Goal: Information Seeking & Learning: Compare options

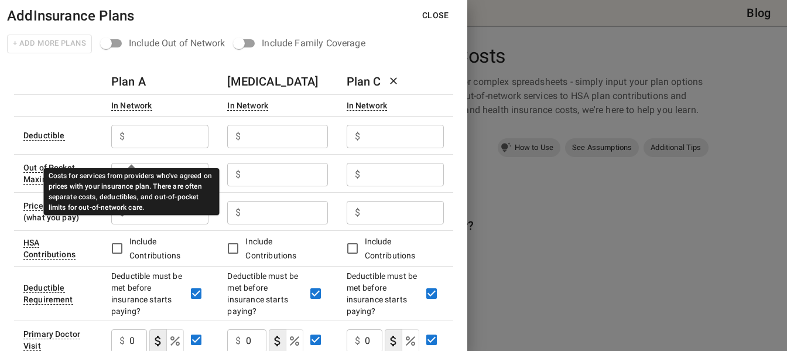
scroll to position [49, 0]
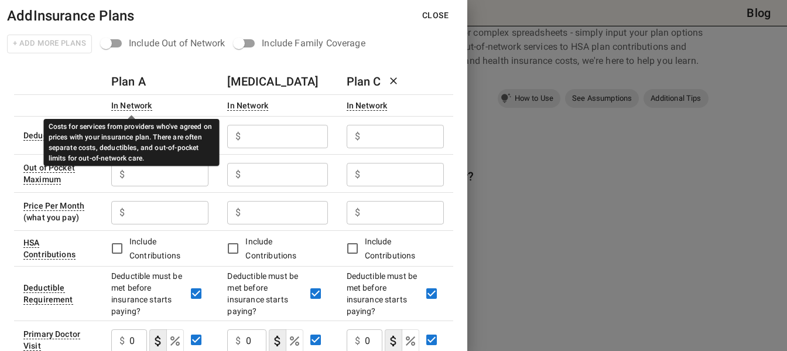
click at [136, 106] on div "In Network" at bounding box center [131, 106] width 41 height 10
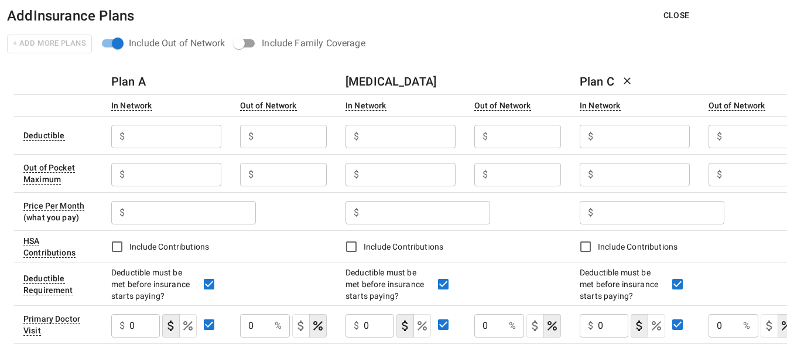
click at [136, 87] on h6 "Plan A" at bounding box center [128, 81] width 35 height 19
click at [155, 81] on div "Plan A" at bounding box center [218, 81] width 215 height 19
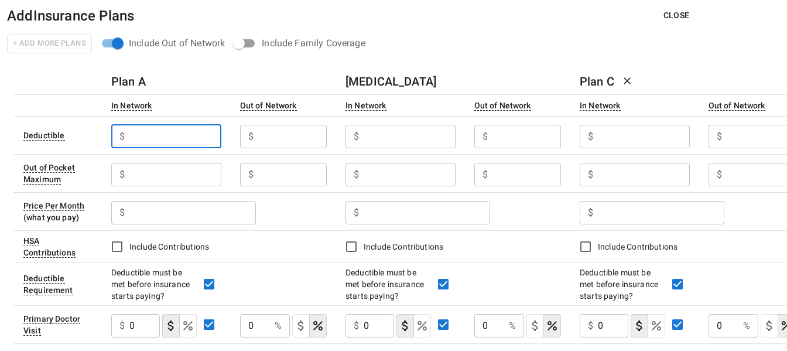
click at [154, 135] on input "text" at bounding box center [174, 136] width 91 height 23
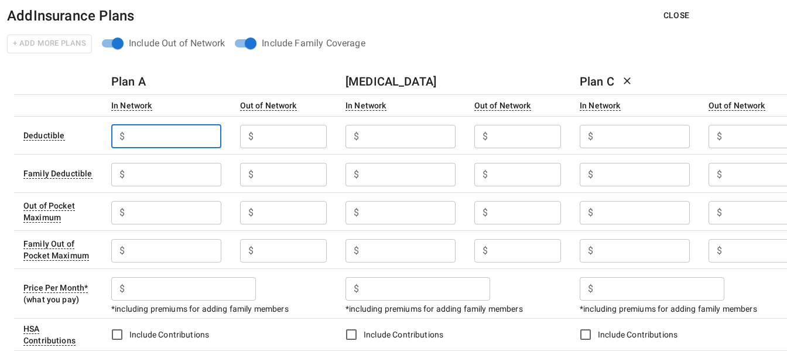
click at [186, 132] on input "text" at bounding box center [174, 136] width 91 height 23
type input "1500"
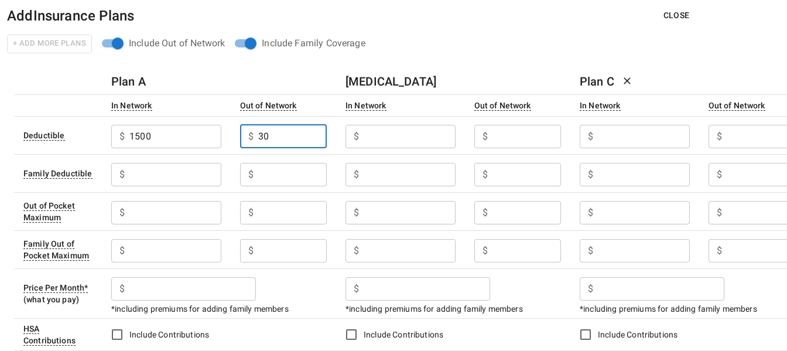
type input "3"
click at [126, 184] on div "$ ​" at bounding box center [166, 174] width 110 height 23
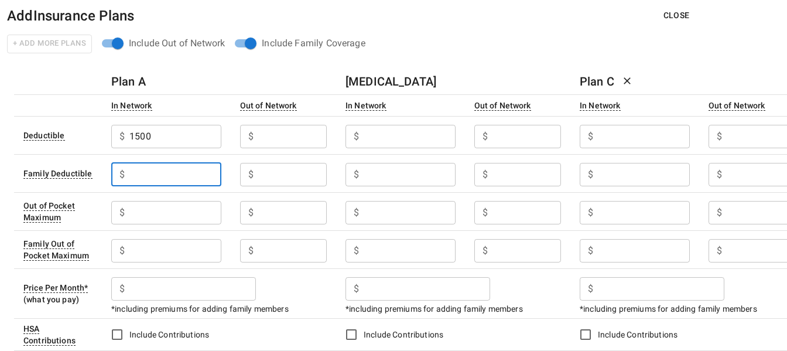
click at [141, 181] on input "text" at bounding box center [174, 174] width 91 height 23
type input "3000"
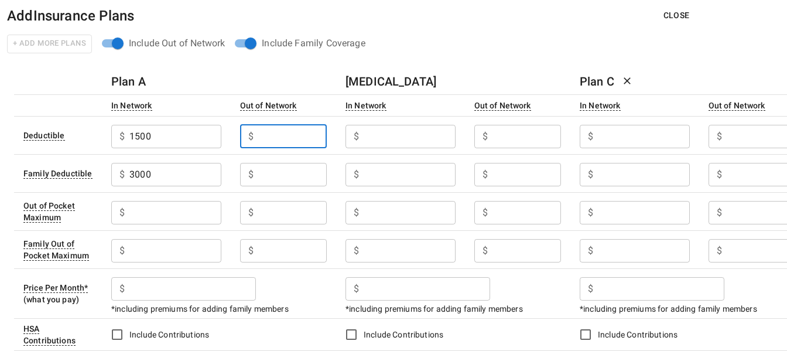
click at [277, 133] on input "text" at bounding box center [292, 136] width 68 height 23
type input "3000"
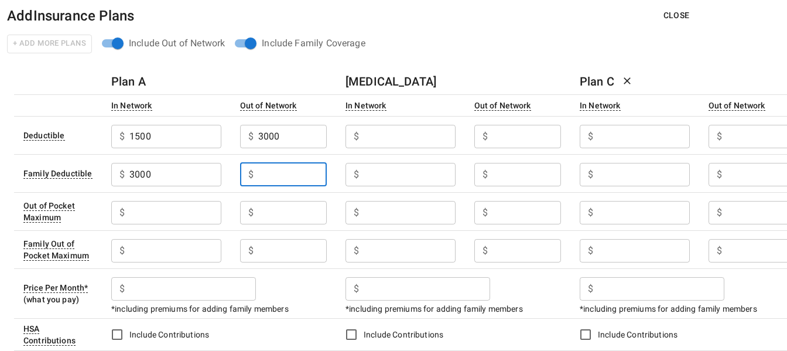
click at [277, 170] on input "text" at bounding box center [292, 174] width 68 height 23
type input "6000"
click at [622, 78] on icon at bounding box center [627, 81] width 12 height 12
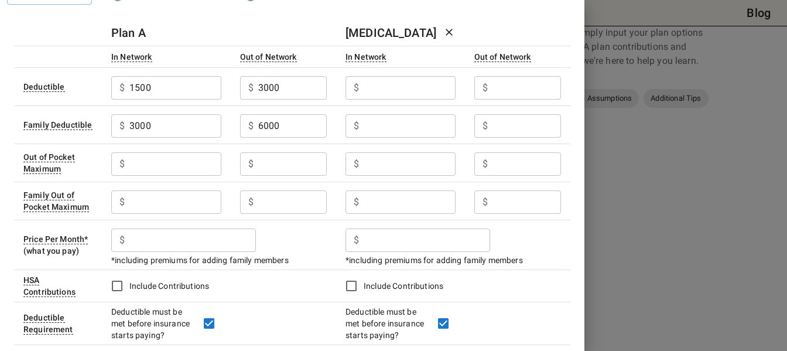
scroll to position [56, 0]
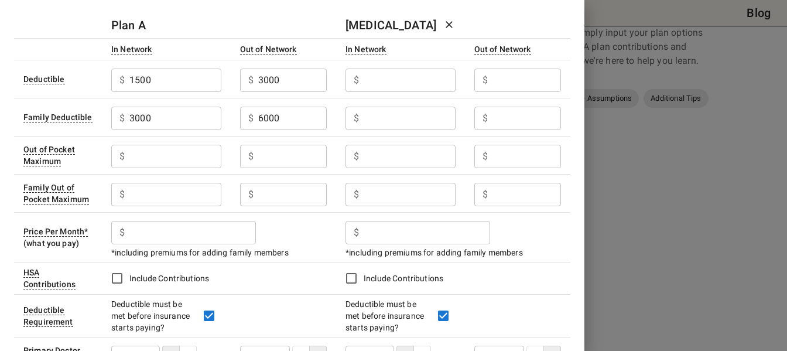
click at [177, 159] on input "text" at bounding box center [174, 156] width 91 height 23
type input "3550"
click at [169, 196] on input "text" at bounding box center [174, 194] width 91 height 23
type input "7100"
click at [272, 160] on input "text" at bounding box center [292, 156] width 68 height 23
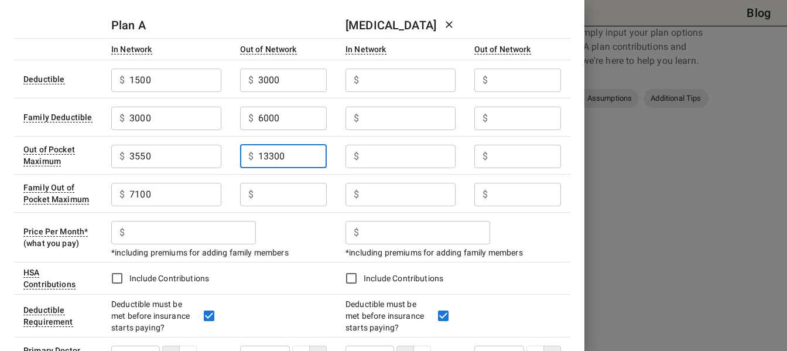
type input "13300"
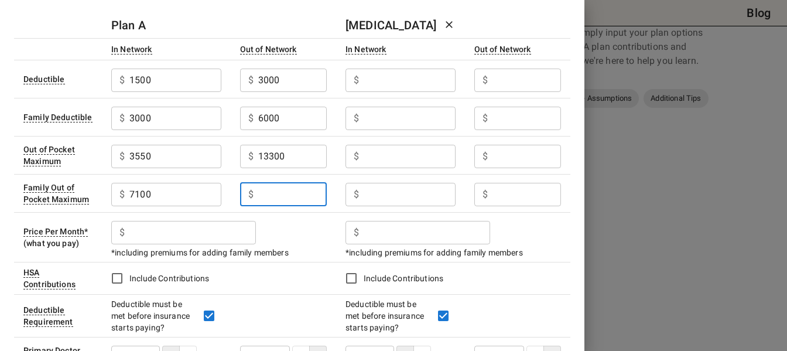
click at [290, 193] on input "text" at bounding box center [292, 194] width 68 height 23
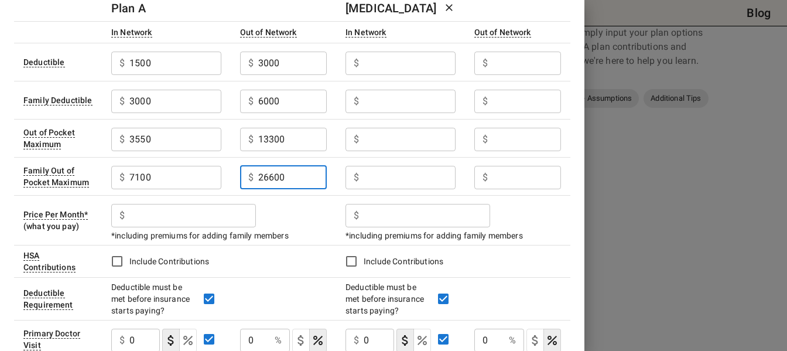
scroll to position [78, 0]
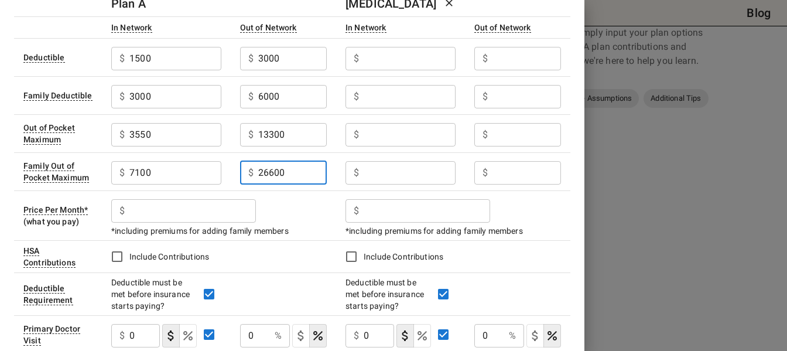
type input "26600"
click at [198, 208] on input "text" at bounding box center [192, 210] width 126 height 23
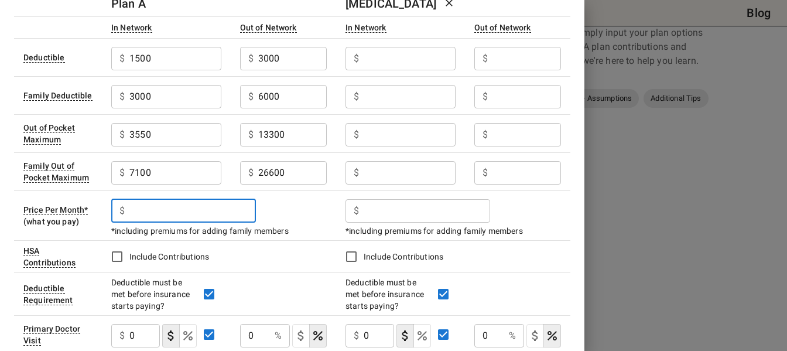
click at [396, 54] on input "text" at bounding box center [408, 58] width 91 height 23
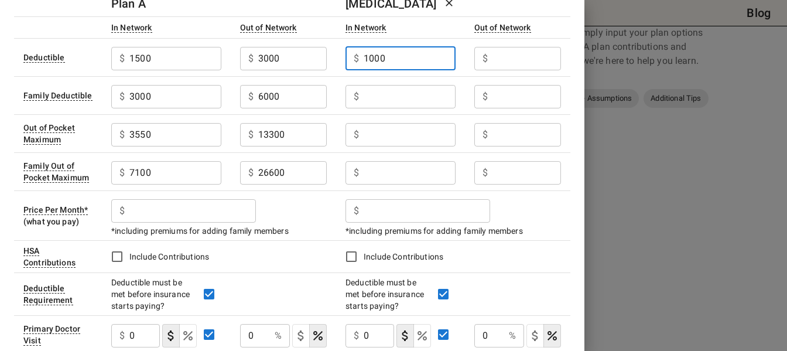
type input "1000"
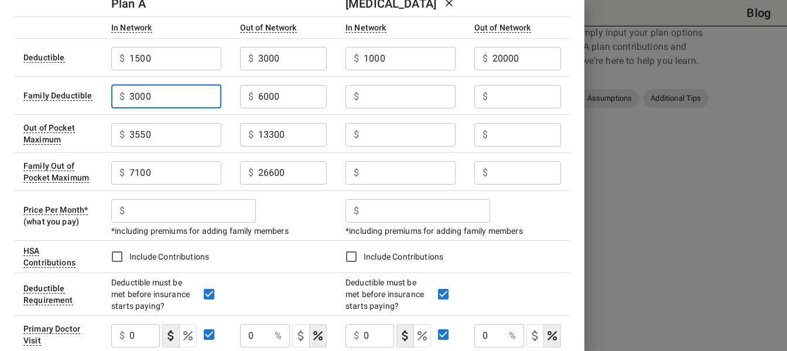
click at [546, 62] on input "20000" at bounding box center [526, 58] width 68 height 23
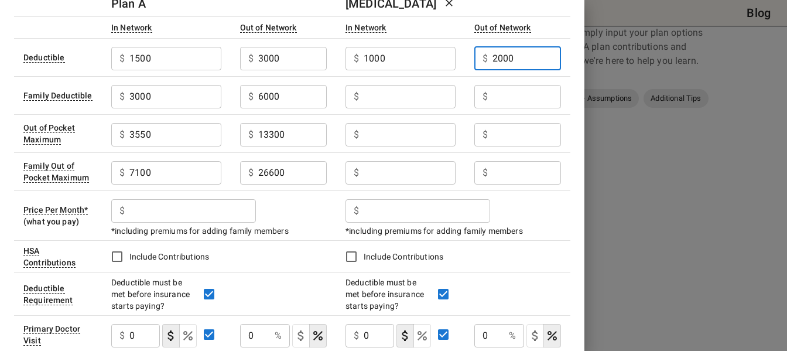
type input "2000"
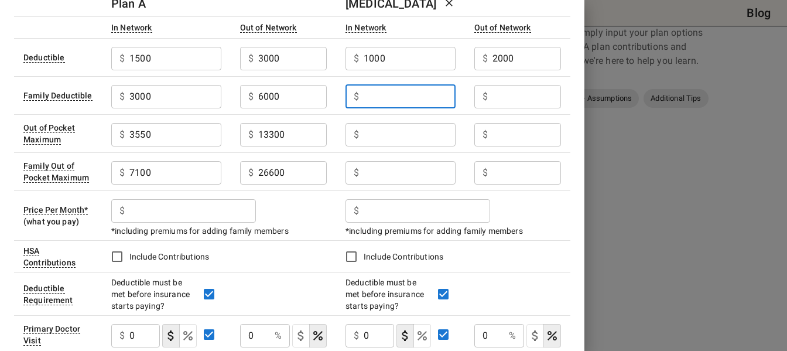
click at [405, 96] on input "text" at bounding box center [408, 96] width 91 height 23
type input "2000"
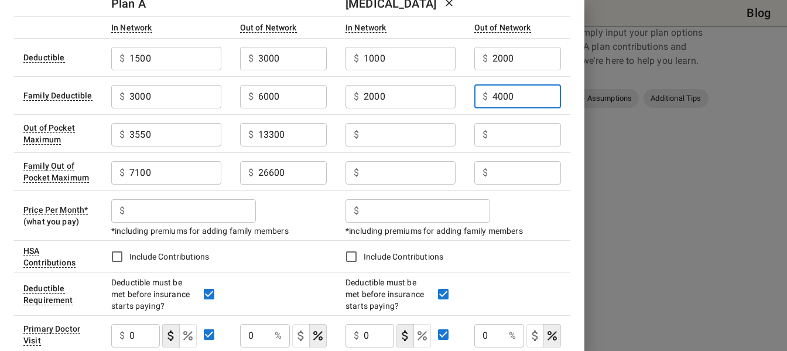
type input "4000"
click at [376, 132] on input "text" at bounding box center [408, 134] width 91 height 23
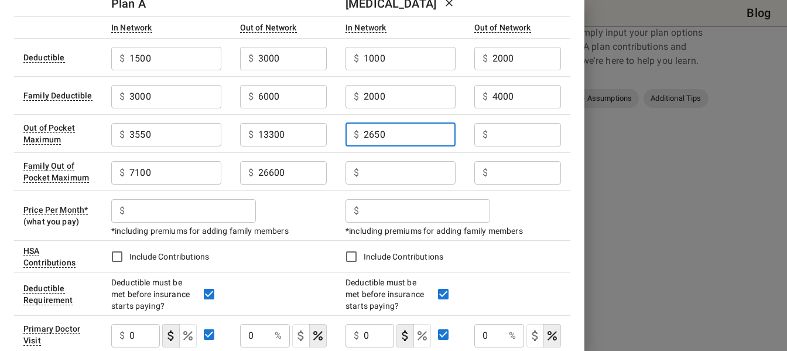
type input "2650"
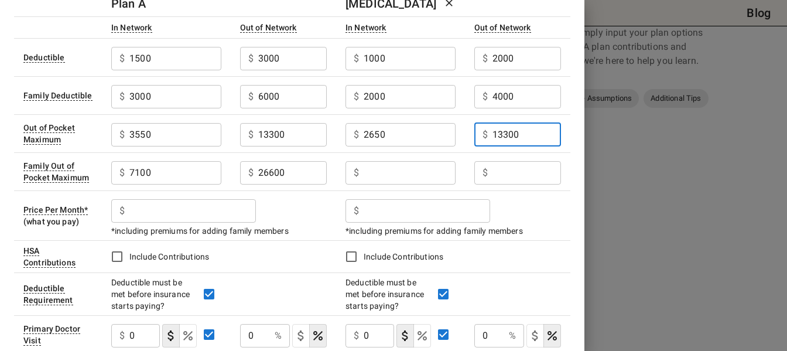
type input "13300"
click at [380, 173] on input "text" at bounding box center [408, 172] width 91 height 23
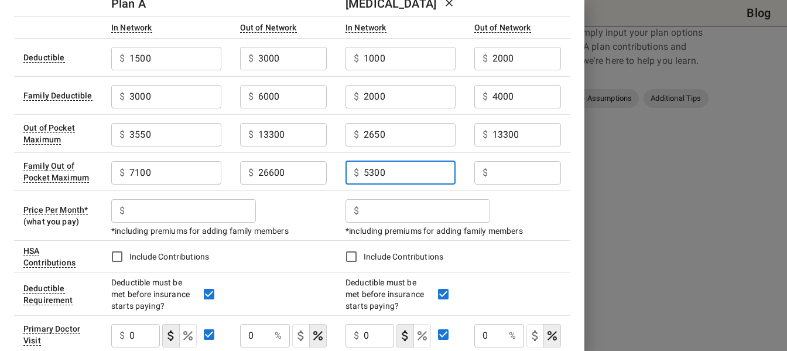
type input "5300"
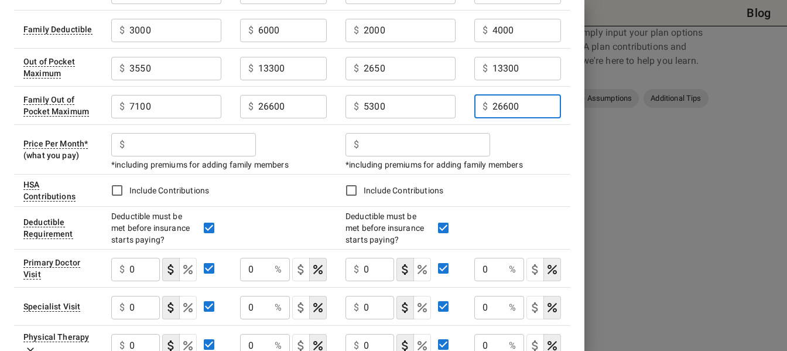
scroll to position [151, 0]
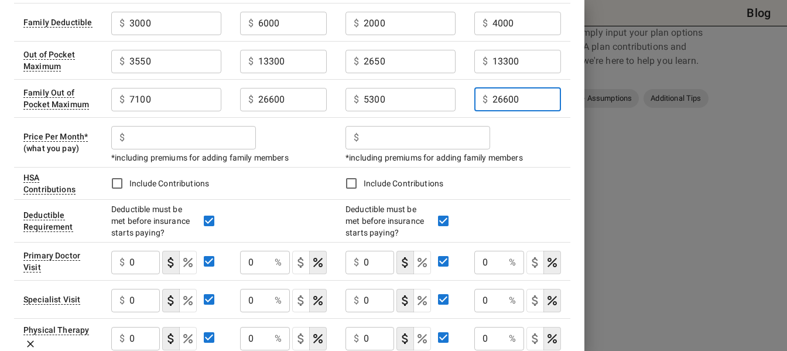
type input "26600"
click at [197, 135] on input "text" at bounding box center [192, 137] width 126 height 23
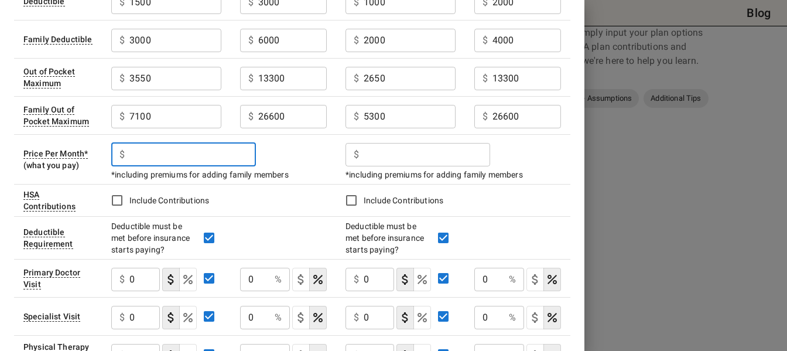
scroll to position [126, 0]
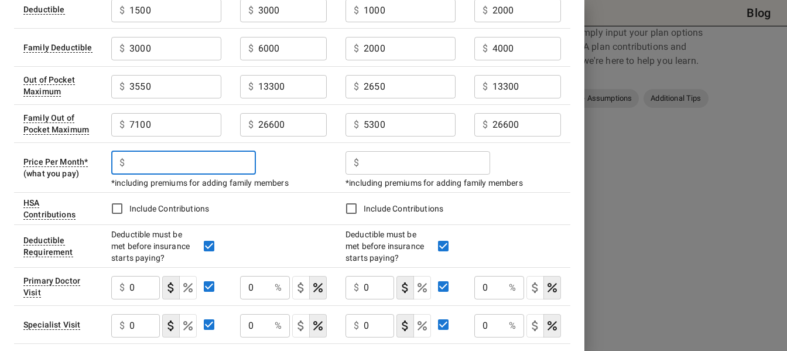
click at [181, 158] on input "text" at bounding box center [192, 162] width 126 height 23
type input "293"
click at [394, 170] on input "text" at bounding box center [426, 162] width 126 height 23
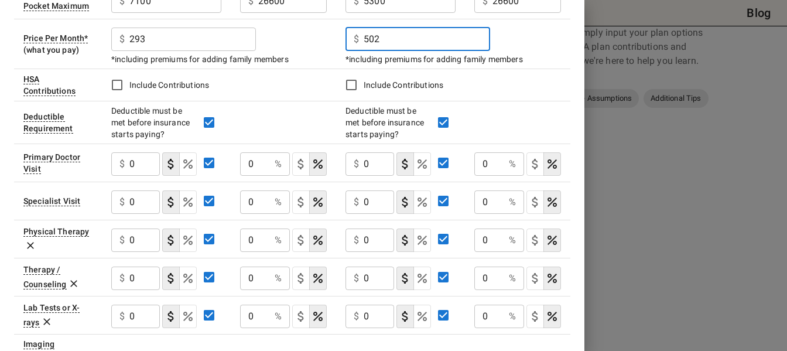
scroll to position [265, 0]
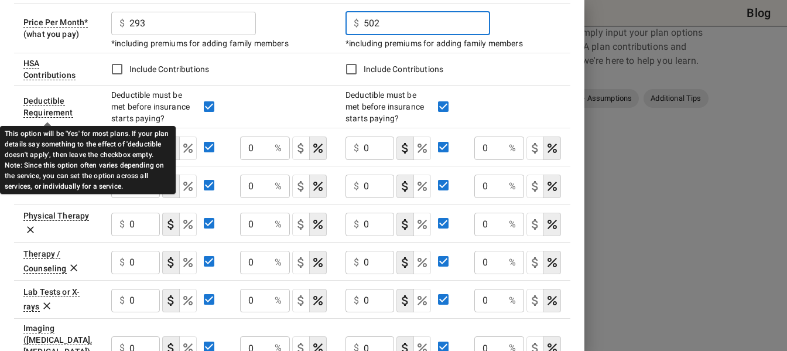
type input "502"
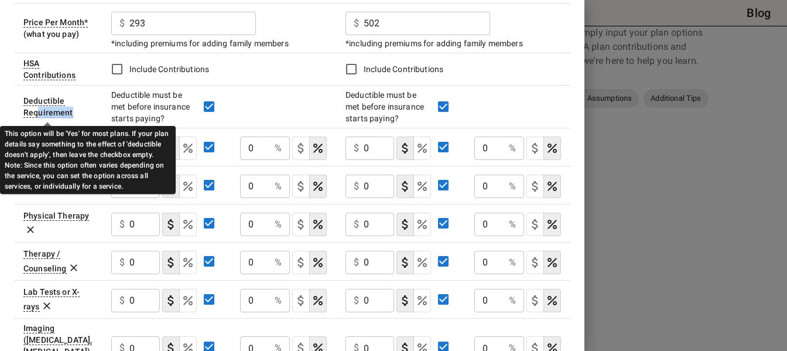
drag, startPoint x: 39, startPoint y: 115, endPoint x: 91, endPoint y: 111, distance: 52.8
click at [91, 111] on td "Deductible Requirement" at bounding box center [58, 106] width 88 height 43
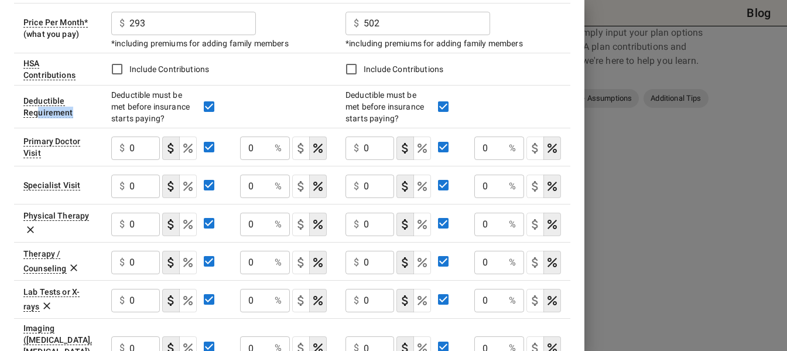
click at [91, 111] on td "Deductible Requirement" at bounding box center [58, 106] width 88 height 43
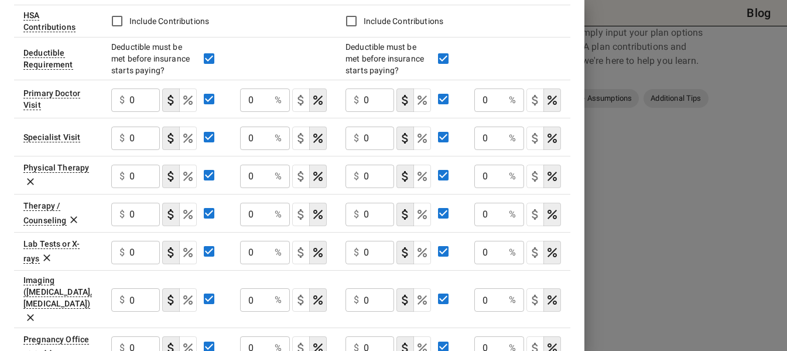
scroll to position [327, 0]
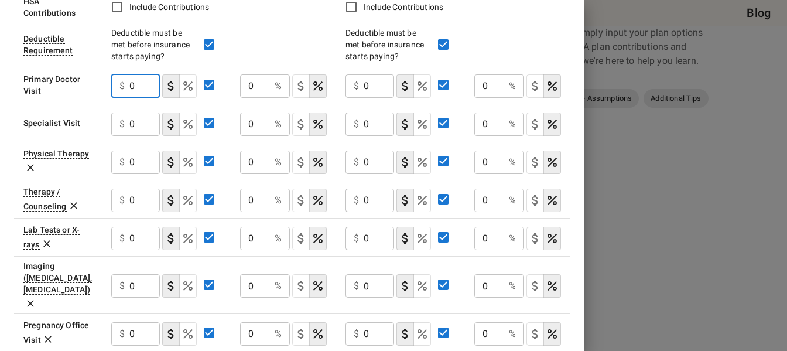
click at [133, 89] on input "0" at bounding box center [144, 85] width 30 height 23
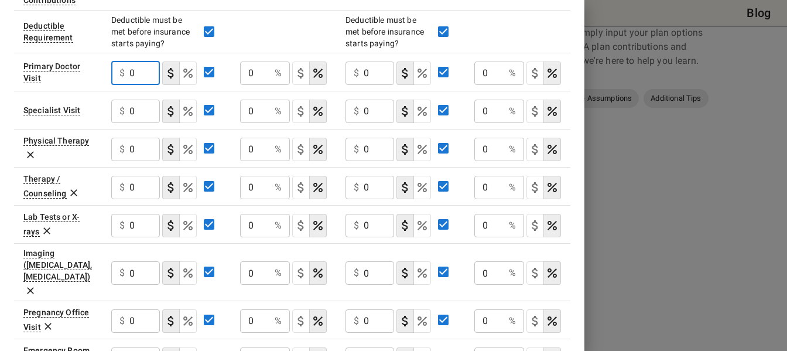
click at [130, 73] on input "0" at bounding box center [144, 72] width 30 height 23
type input "0"
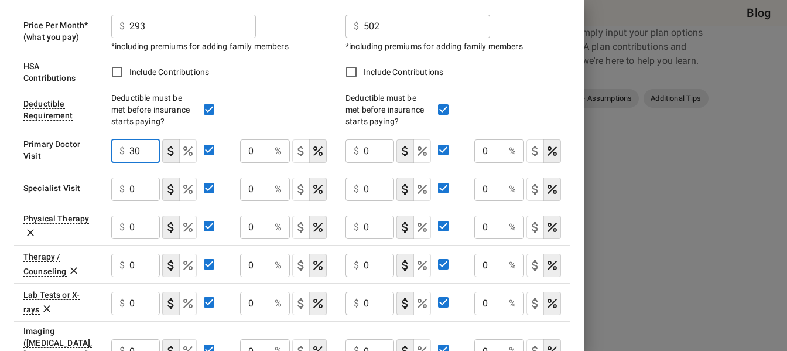
scroll to position [254, 0]
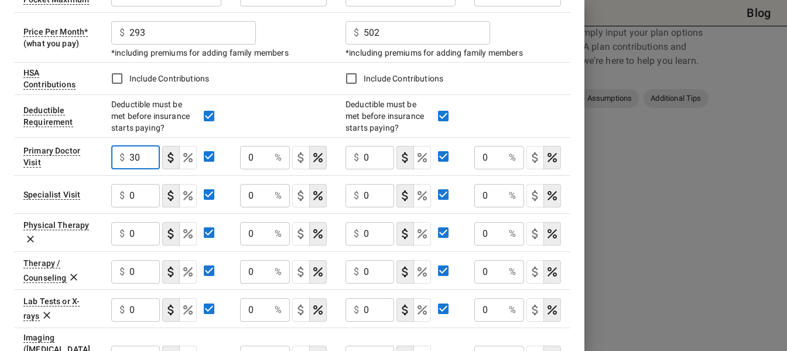
type input "30"
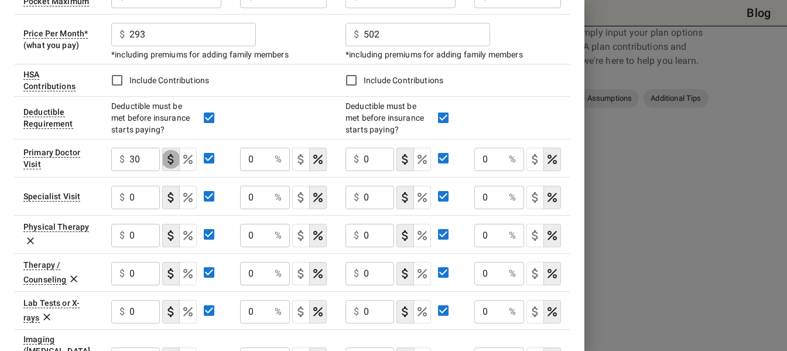
type button "COPAYMENT"
type button "COINSURANCE"
click at [318, 157] on icon "Select if this service charges coinsurance, a percentage of the medical expense…" at bounding box center [318, 159] width 14 height 14
click at [272, 158] on div "0 % ​" at bounding box center [265, 158] width 50 height 23
click at [268, 159] on input "0" at bounding box center [255, 158] width 30 height 23
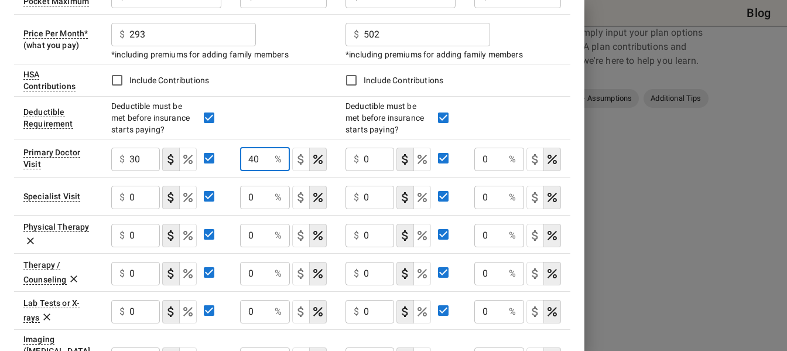
type input "40"
type button "COPAYMENT"
type button "COINSURANCE"
type input "20"
type button "COPAYMENT"
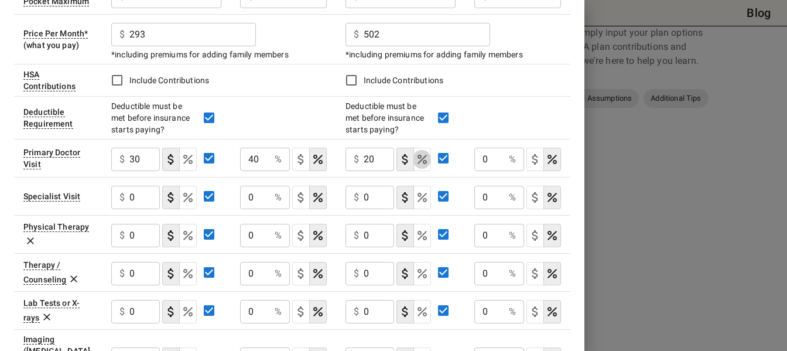
type button "COINSURANCE"
type input "40"
type button "COPAYMENT"
type button "COINSURANCE"
type input "40"
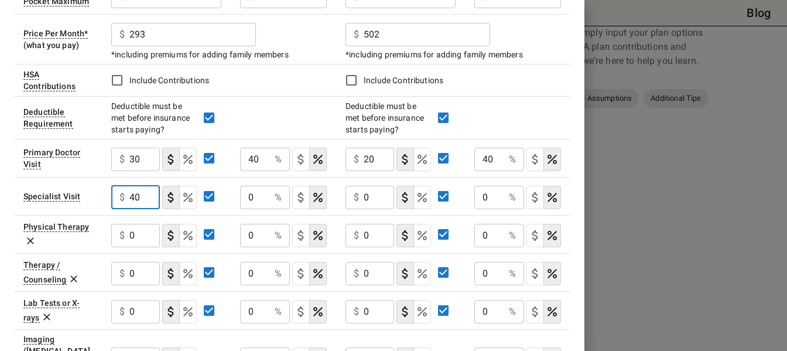
type button "COPAYMENT"
type button "COINSURANCE"
type input "40"
type button "COPAYMENT"
type button "COINSURANCE"
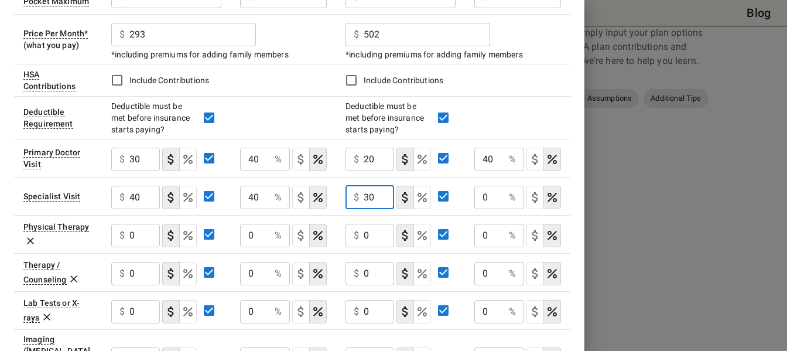
type input "30"
type button "COPAYMENT"
type button "COINSURANCE"
type input "40"
type button "COPAYMENT"
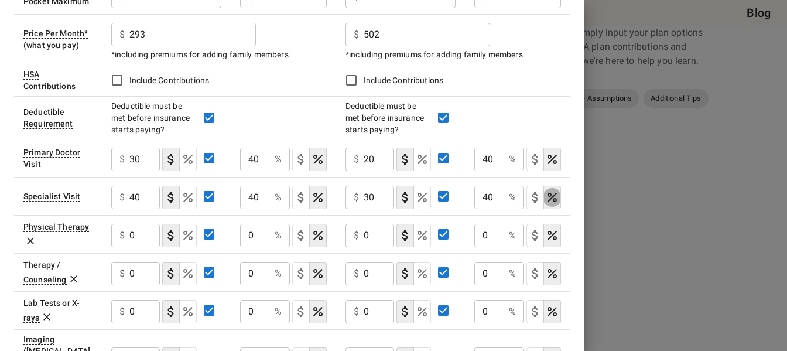
type button "COINSURANCE"
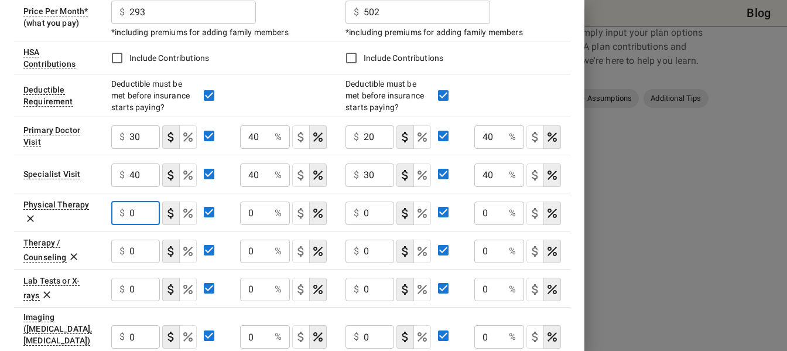
scroll to position [307, 0]
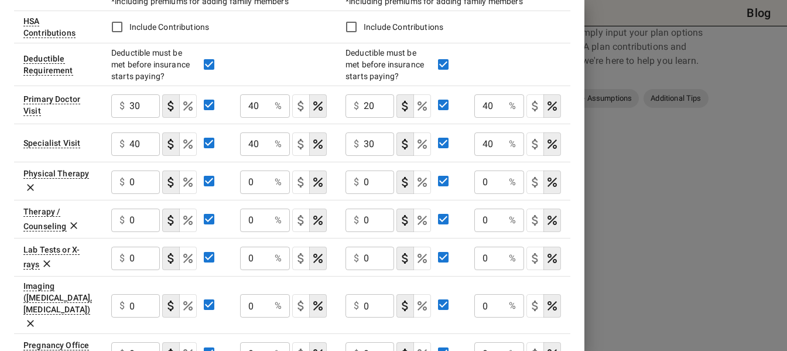
click at [33, 188] on icon at bounding box center [31, 187] width 12 height 12
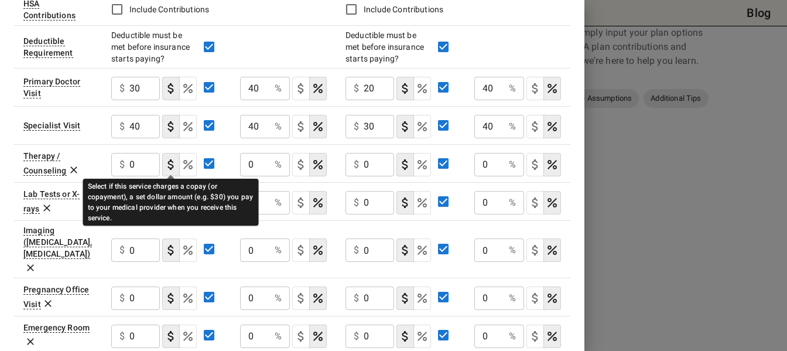
scroll to position [328, 0]
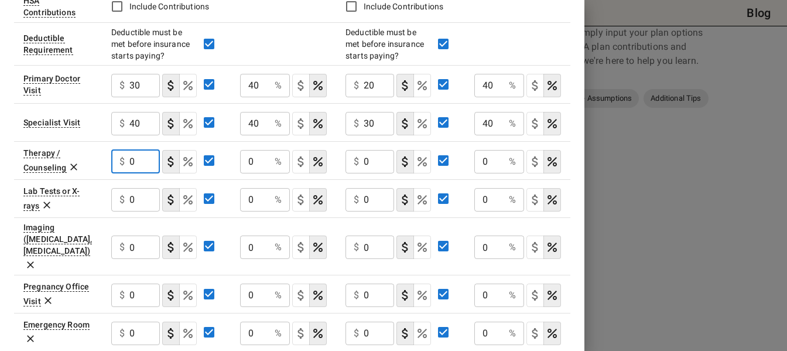
click at [135, 168] on input "0" at bounding box center [144, 161] width 30 height 23
type input "20"
type button "COPAYMENT"
type button "COINSURANCE"
type input "40"
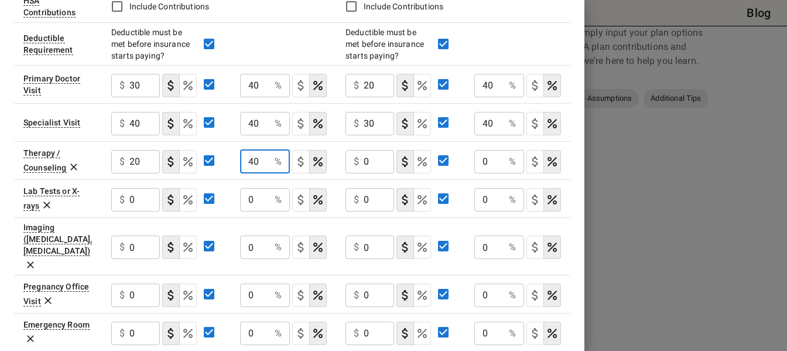
type button "COPAYMENT"
type button "COINSURANCE"
type input "20"
type button "COPAYMENT"
type button "COINSURANCE"
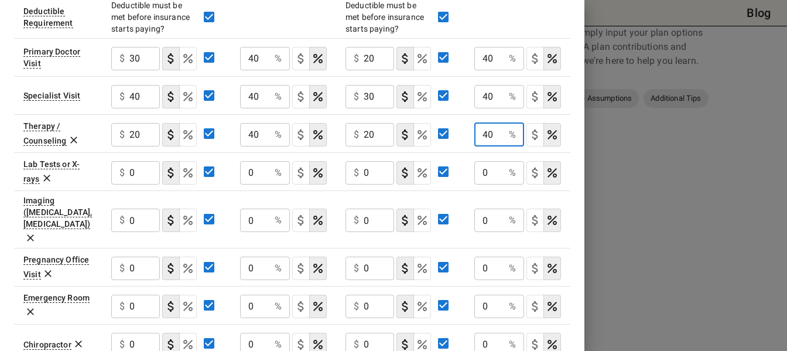
scroll to position [375, 0]
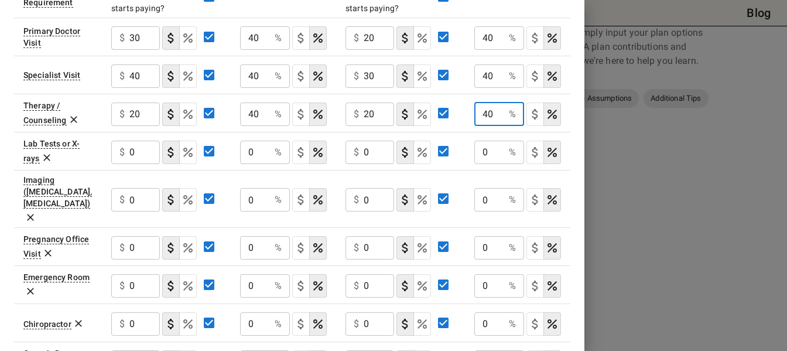
type input "40"
click at [130, 155] on input "0" at bounding box center [144, 151] width 30 height 23
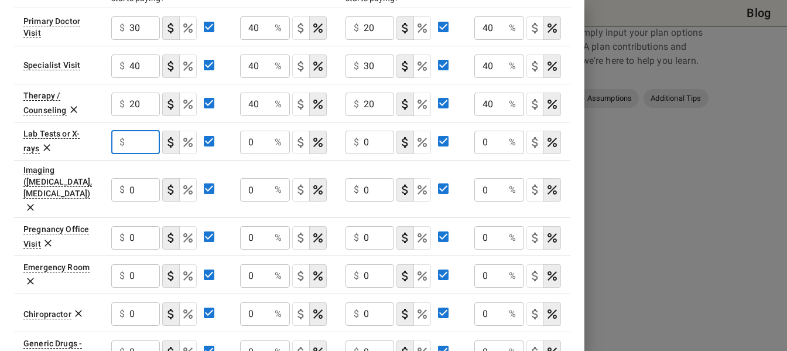
scroll to position [386, 0]
click at [44, 147] on icon at bounding box center [47, 147] width 12 height 12
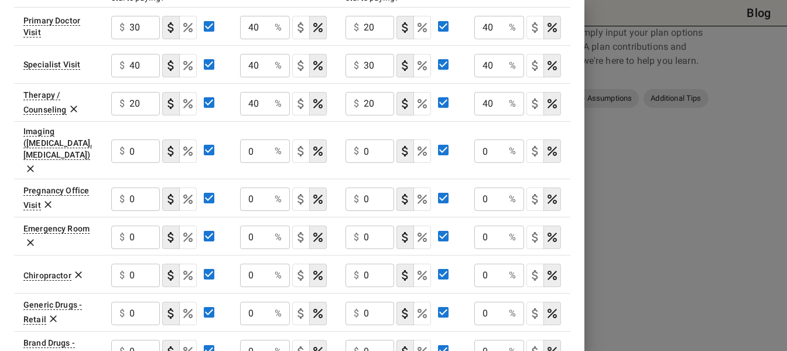
click at [36, 163] on icon at bounding box center [31, 169] width 12 height 12
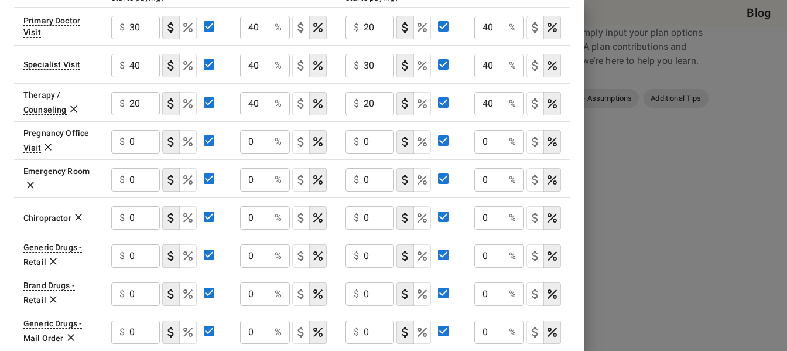
click at [51, 148] on icon at bounding box center [48, 147] width 12 height 12
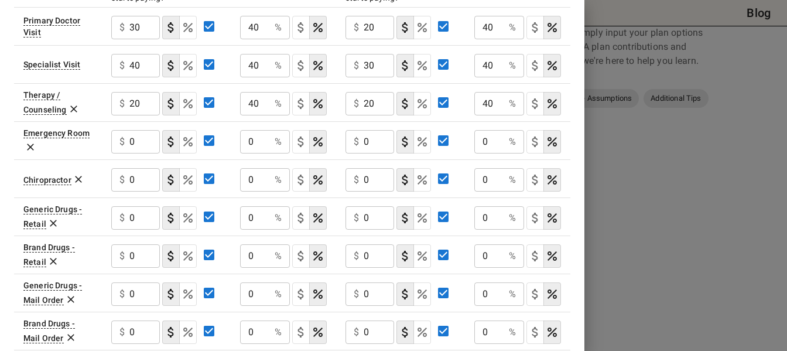
click at [30, 149] on icon at bounding box center [31, 147] width 12 height 12
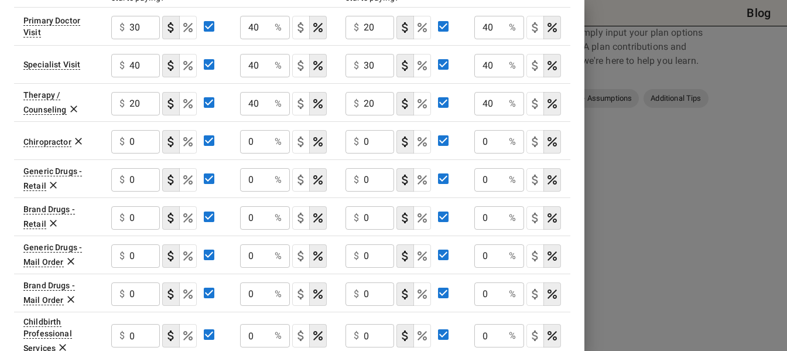
click at [75, 144] on icon at bounding box center [79, 141] width 12 height 12
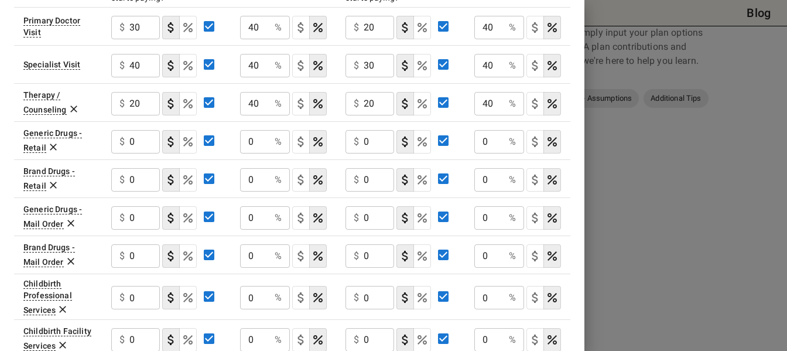
click at [128, 143] on div "$ 0 ​" at bounding box center [135, 141] width 49 height 23
click at [52, 147] on icon at bounding box center [53, 147] width 12 height 12
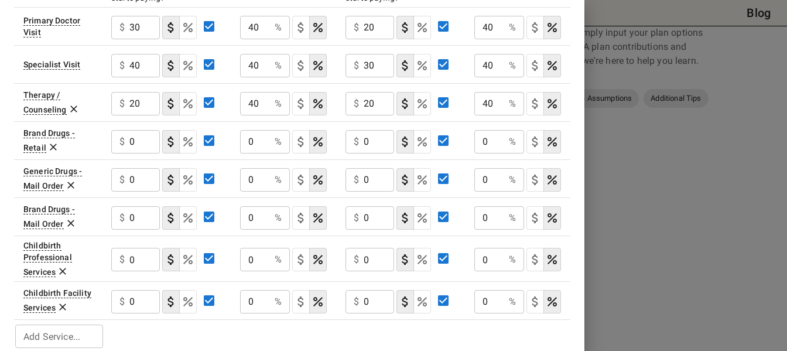
click at [52, 147] on icon at bounding box center [53, 147] width 12 height 12
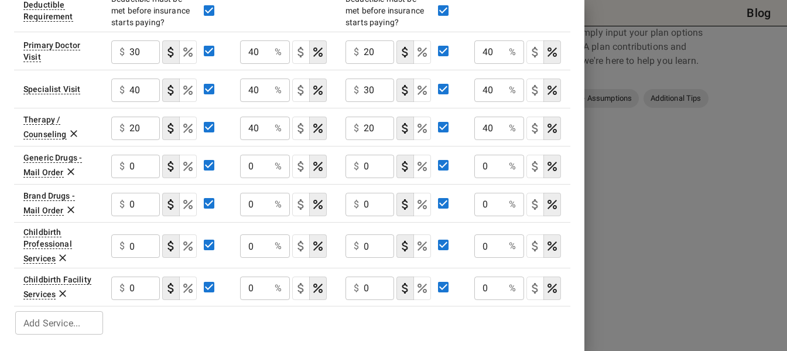
scroll to position [361, 0]
click at [71, 172] on icon at bounding box center [71, 172] width 12 height 12
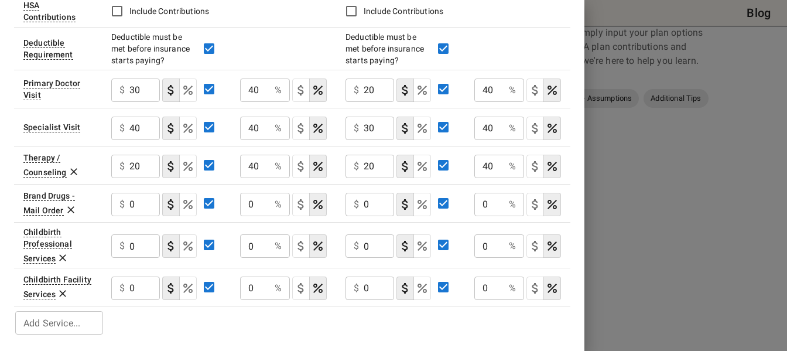
scroll to position [323, 0]
click at [70, 211] on icon at bounding box center [71, 210] width 12 height 12
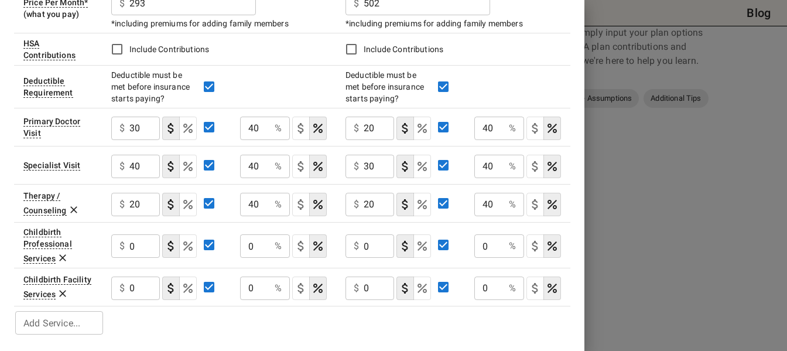
click at [62, 259] on icon at bounding box center [63, 258] width 12 height 12
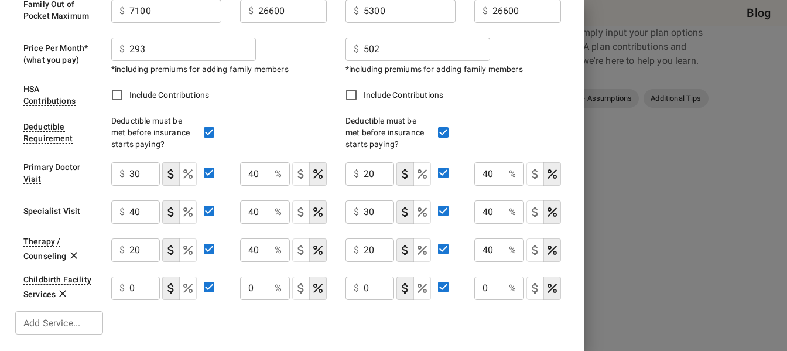
scroll to position [239, 0]
click at [62, 294] on icon at bounding box center [62, 293] width 7 height 7
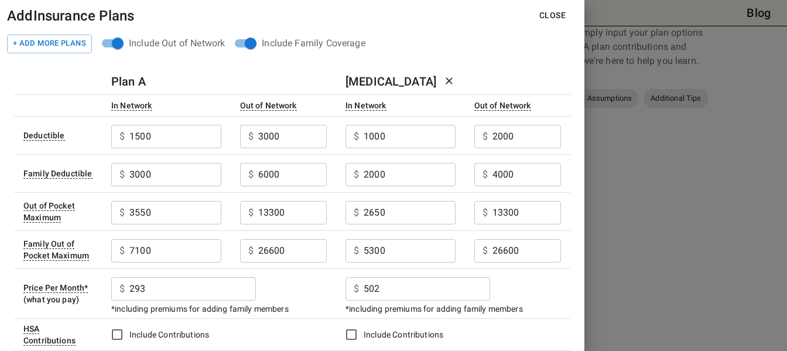
scroll to position [201, 0]
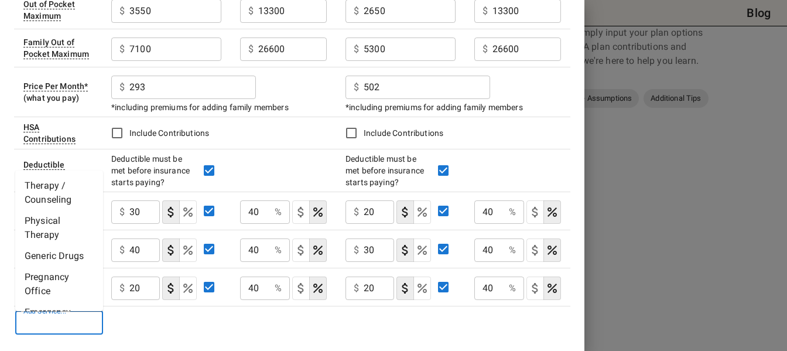
click at [81, 323] on input "Add Service..." at bounding box center [58, 322] width 79 height 16
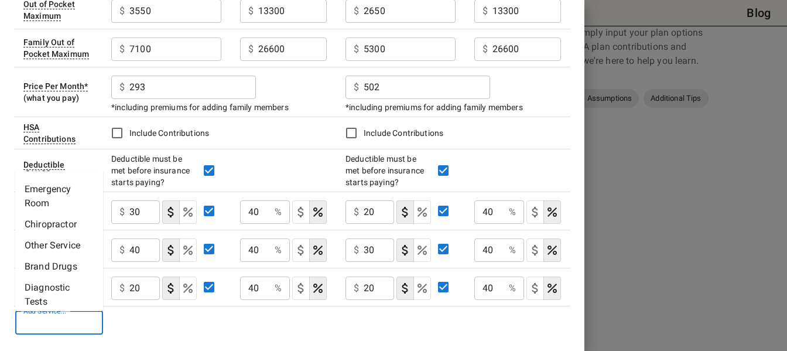
scroll to position [129, 0]
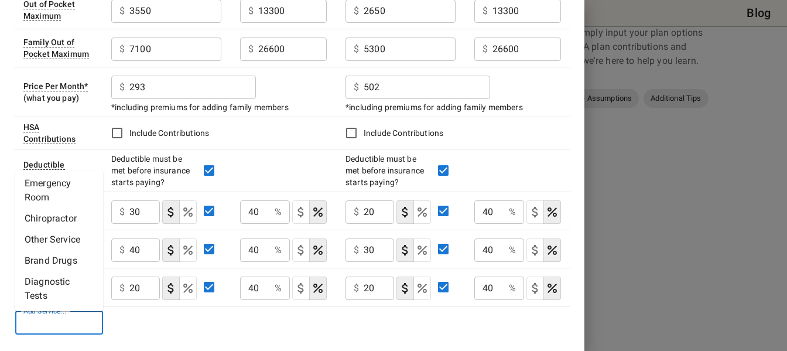
click at [129, 318] on table "Plan A [MEDICAL_DATA] In Network Out of Network In Network Out of Network Deduc…" at bounding box center [292, 101] width 556 height 469
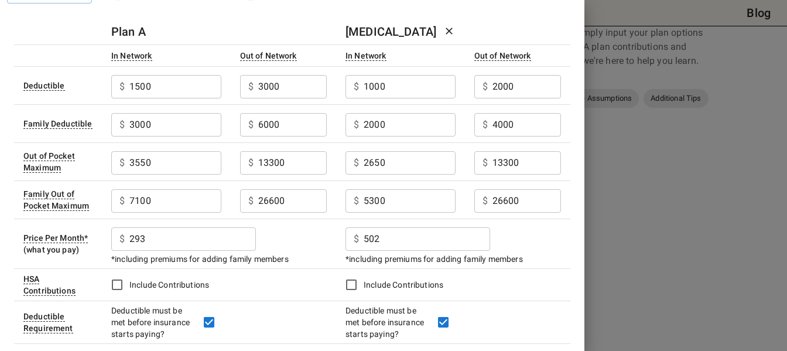
scroll to position [0, 0]
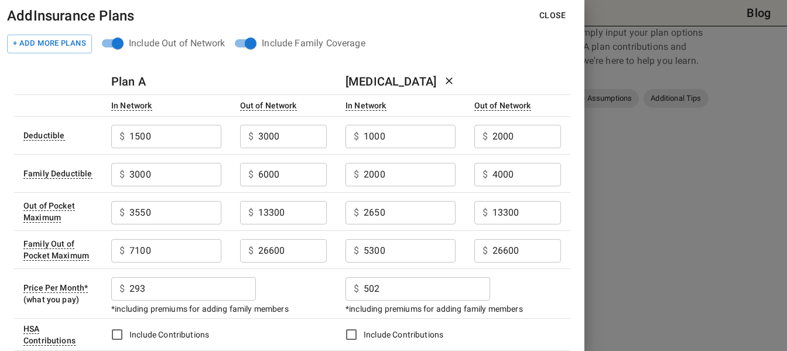
click at [550, 16] on button "Close" at bounding box center [552, 16] width 45 height 22
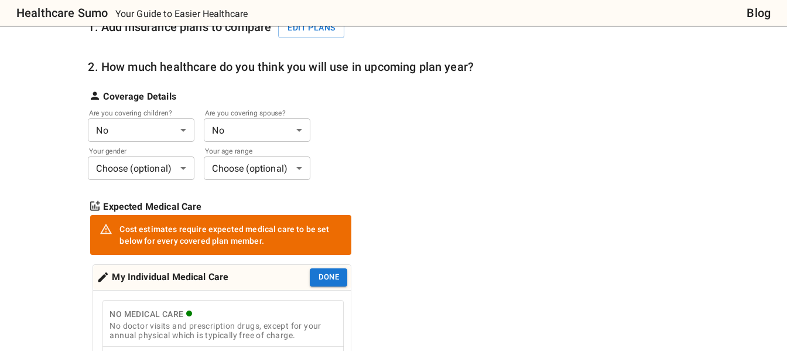
scroll to position [160, 0]
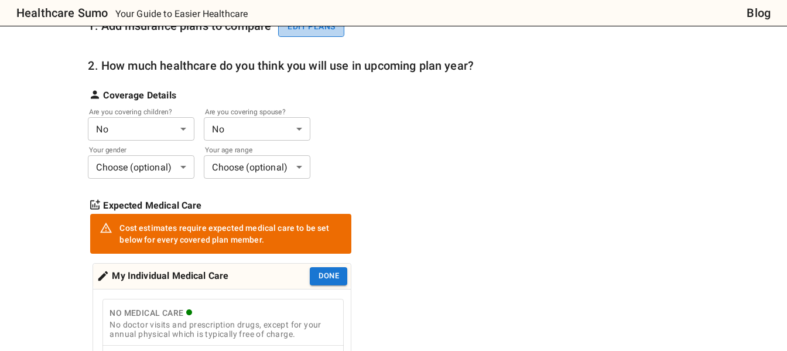
click at [336, 29] on button "Edit plans" at bounding box center [311, 27] width 66 height 22
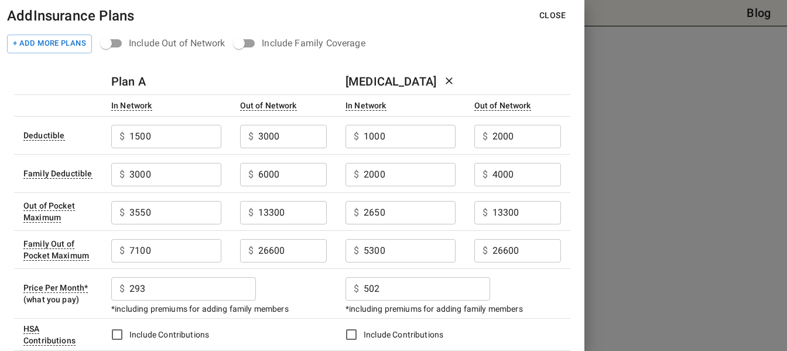
click at [547, 19] on button "Close" at bounding box center [552, 16] width 45 height 22
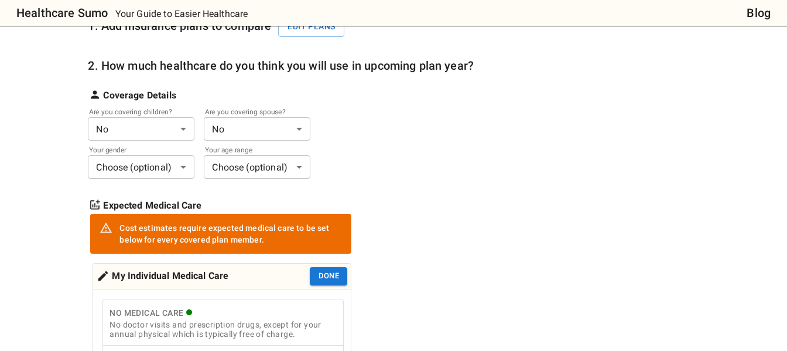
scroll to position [194, 0]
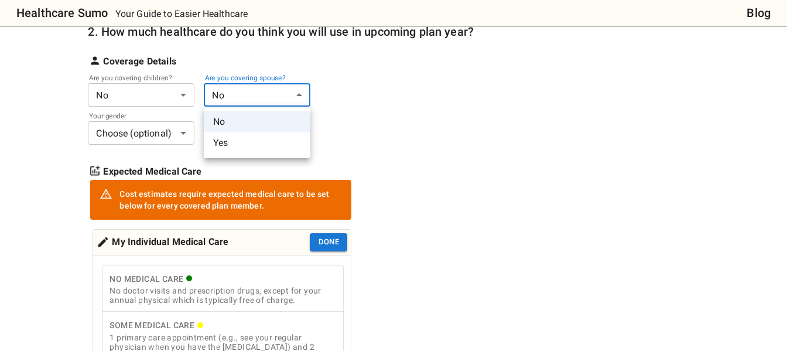
click at [239, 144] on li "Yes" at bounding box center [257, 142] width 107 height 21
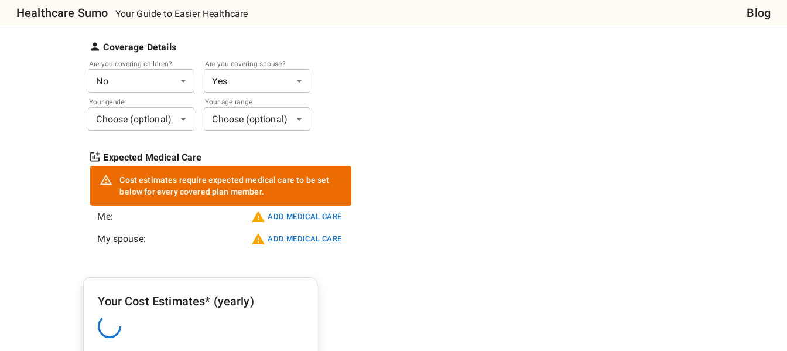
scroll to position [239, 0]
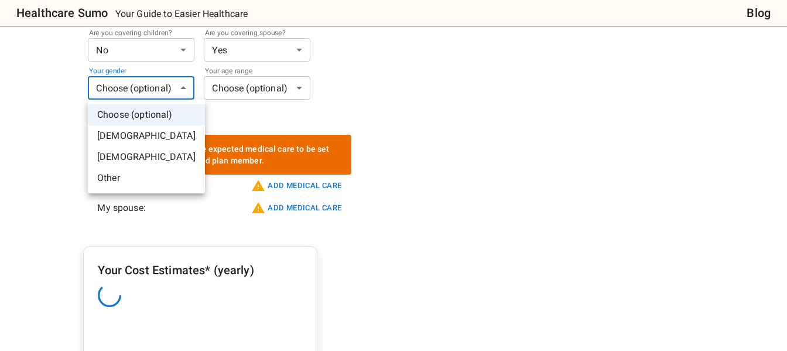
click at [131, 152] on li "[DEMOGRAPHIC_DATA]" at bounding box center [146, 156] width 117 height 21
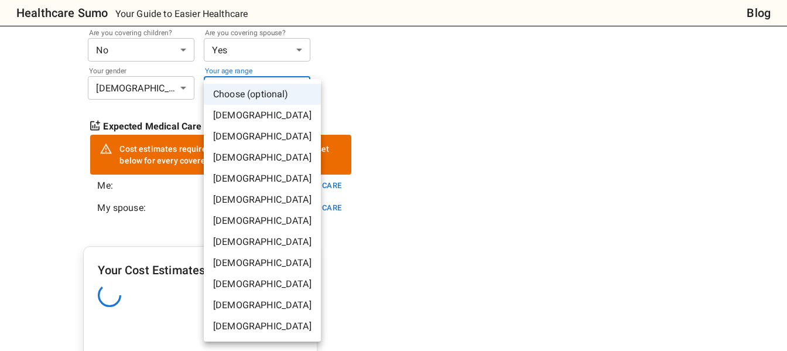
click at [249, 177] on li "[DEMOGRAPHIC_DATA]" at bounding box center [262, 178] width 117 height 21
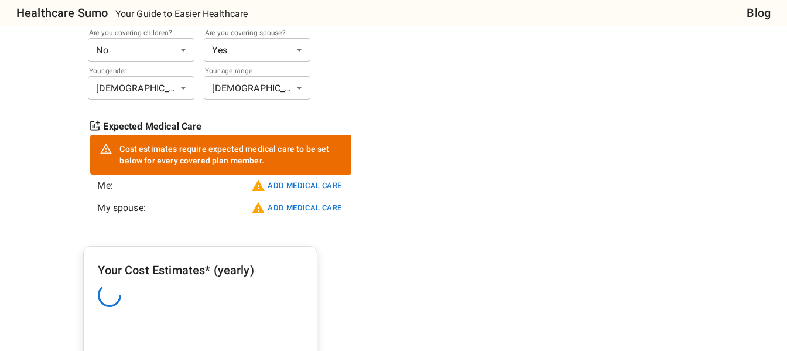
click at [380, 136] on div "1. Add insurance plans to compare Edit plans 2. How much healthcare do you thin…" at bounding box center [281, 75] width 386 height 307
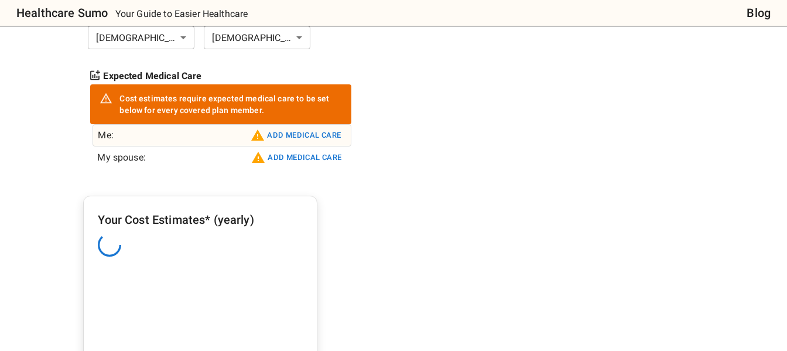
scroll to position [290, 0]
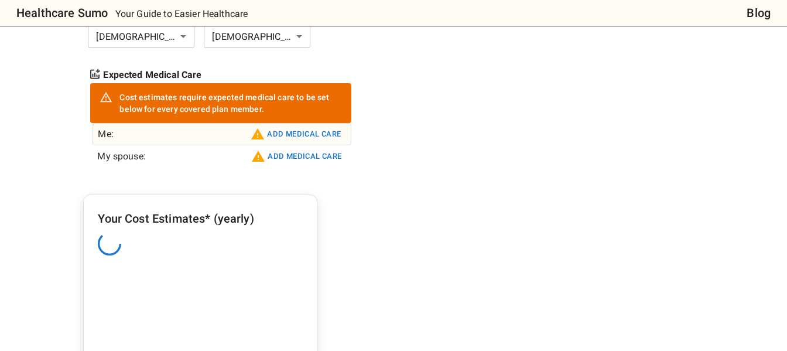
click at [294, 135] on button "Add medical care" at bounding box center [296, 134] width 96 height 19
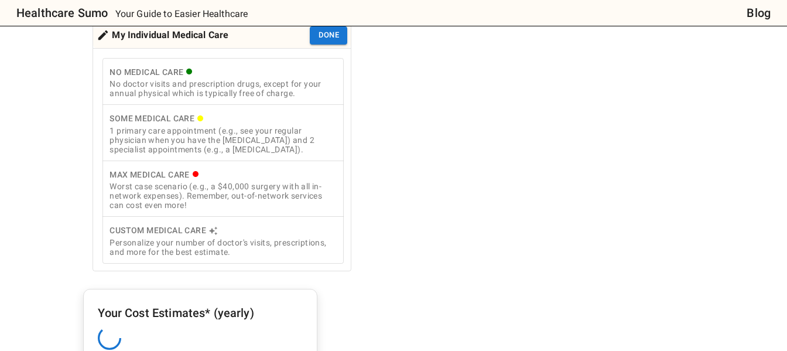
scroll to position [401, 0]
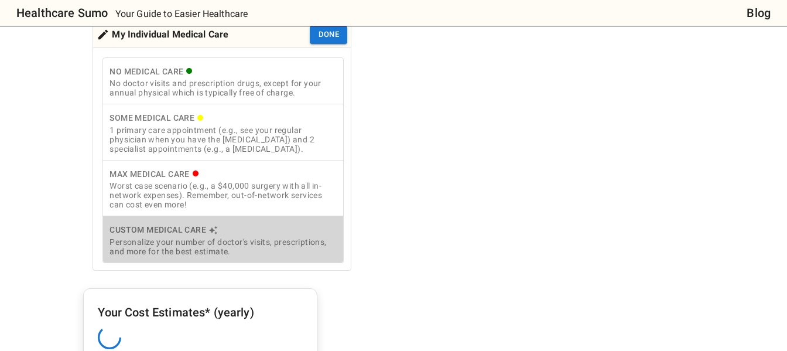
click at [205, 242] on div "Personalize your number of doctor's visits, prescriptions, and more for the bes…" at bounding box center [222, 246] width 227 height 19
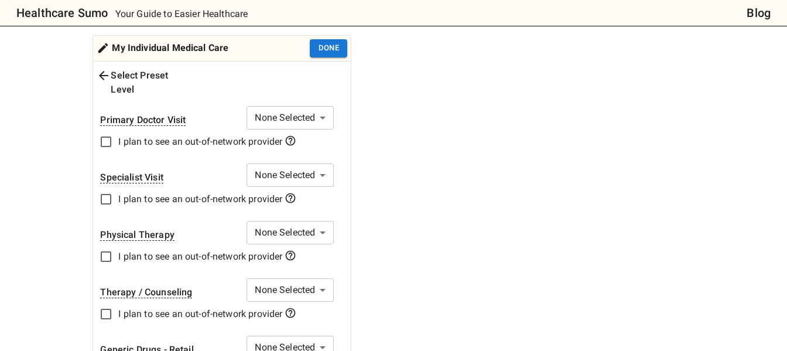
scroll to position [379, 0]
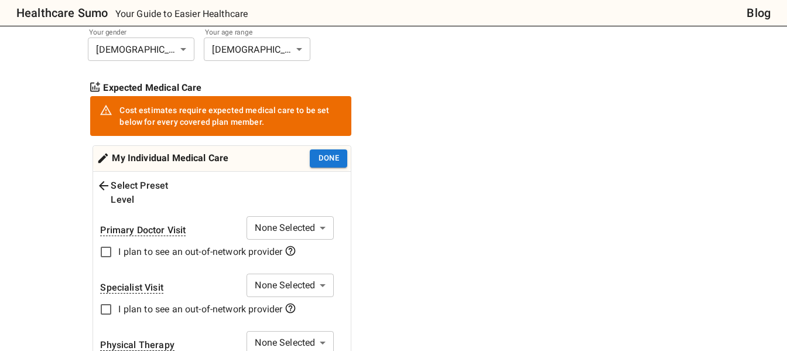
scroll to position [256, 0]
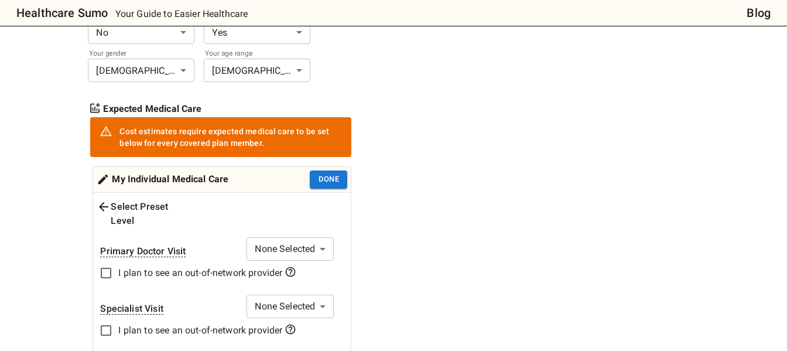
click at [110, 202] on icon at bounding box center [104, 207] width 14 height 14
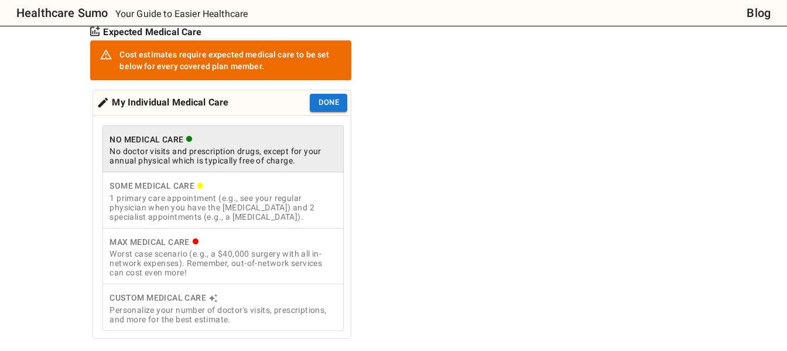
click at [198, 207] on div "1 primary care appointment (e.g., see your regular physician when you have the …" at bounding box center [222, 207] width 227 height 28
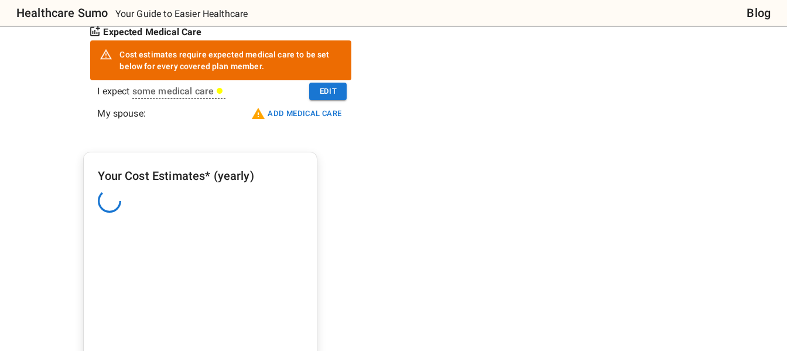
scroll to position [354, 0]
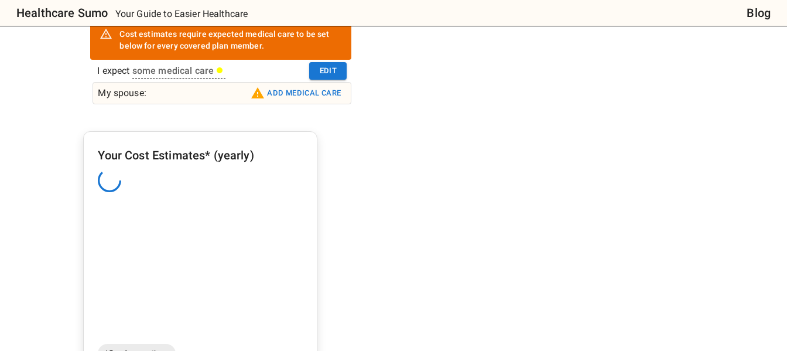
click at [291, 89] on button "Add medical care" at bounding box center [296, 93] width 96 height 19
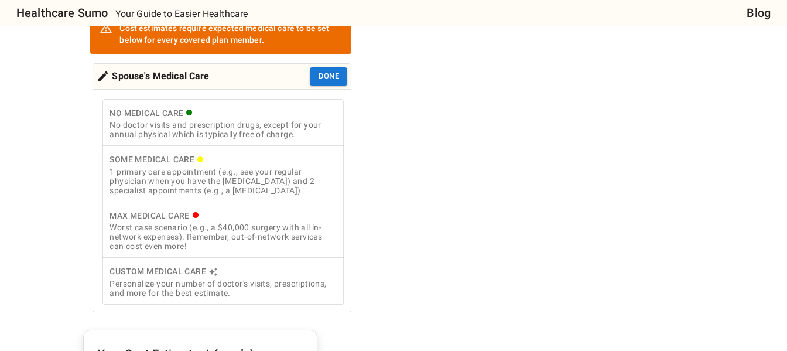
scroll to position [360, 0]
click at [233, 167] on div "1 primary care appointment (e.g., see your regular physician when you have the …" at bounding box center [222, 180] width 227 height 28
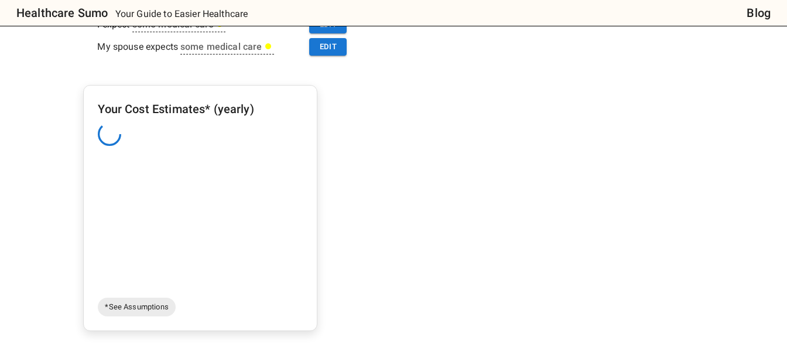
click at [372, 160] on div "1. Add insurance plans to compare Edit plans 2. How much healthcare do you thin…" at bounding box center [397, 138] width 629 height 677
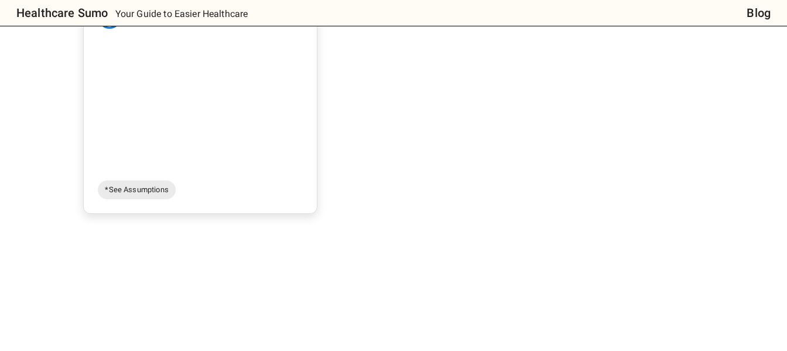
scroll to position [479, 0]
click at [126, 189] on span "*See Assumptions" at bounding box center [136, 188] width 77 height 12
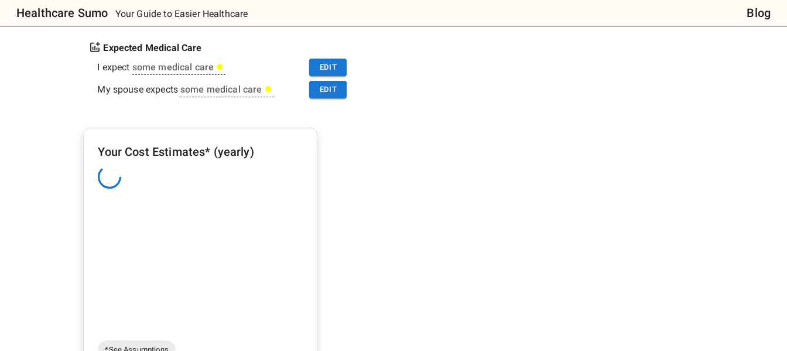
click at [219, 186] on div at bounding box center [200, 176] width 205 height 23
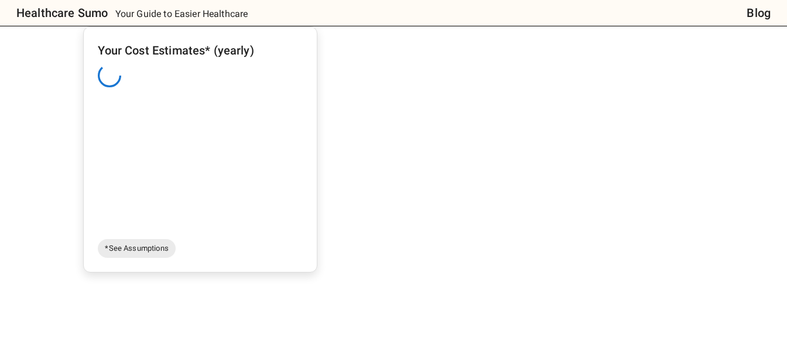
scroll to position [420, 0]
click at [201, 128] on div "Your Cost Estimates* (yearly)" at bounding box center [200, 136] width 205 height 193
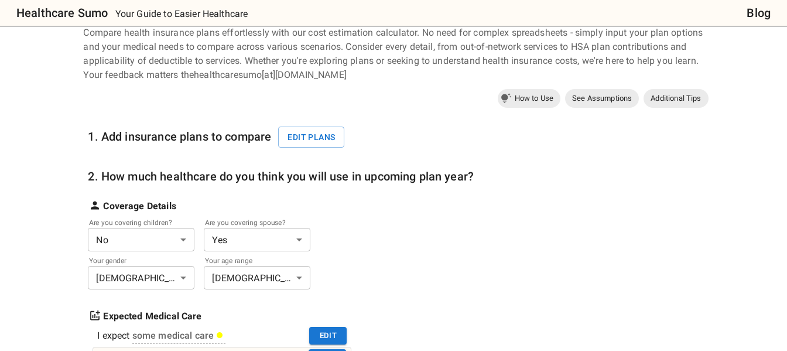
scroll to position [0, 0]
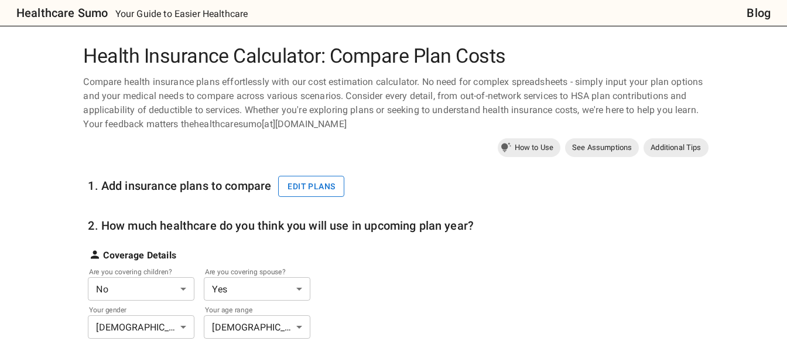
click at [332, 180] on button "Edit plans" at bounding box center [311, 187] width 66 height 22
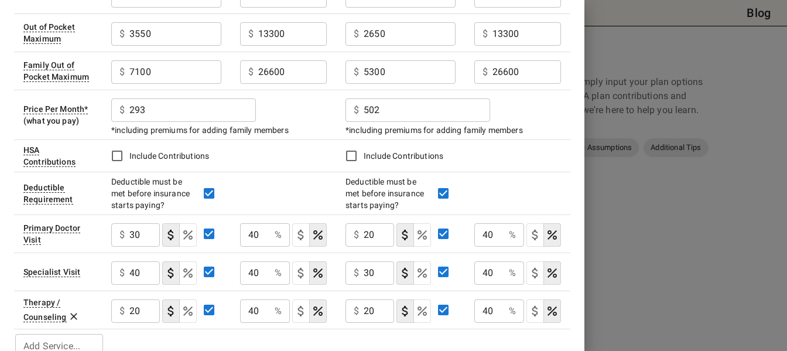
scroll to position [201, 0]
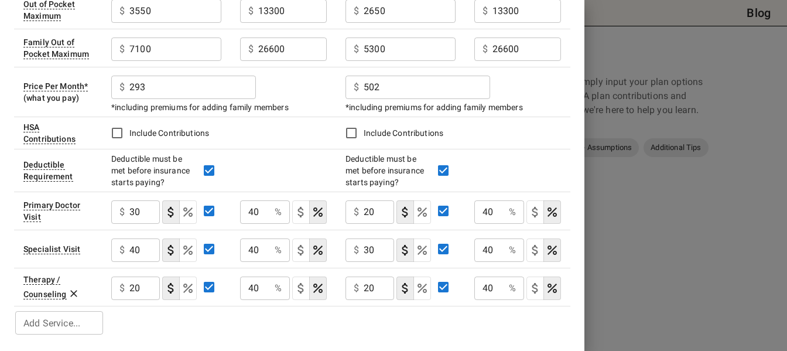
click at [701, 190] on div at bounding box center [393, 175] width 787 height 351
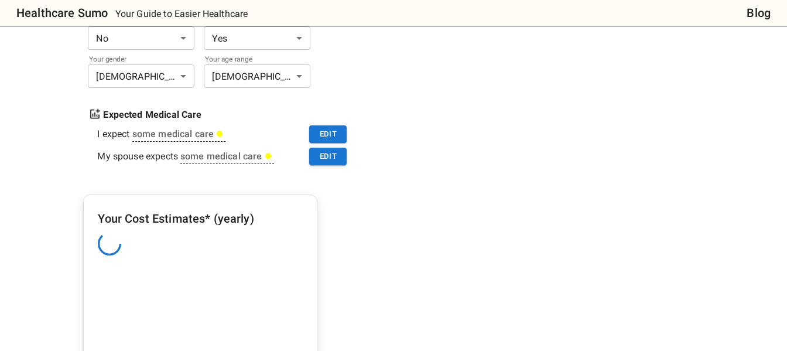
scroll to position [241, 0]
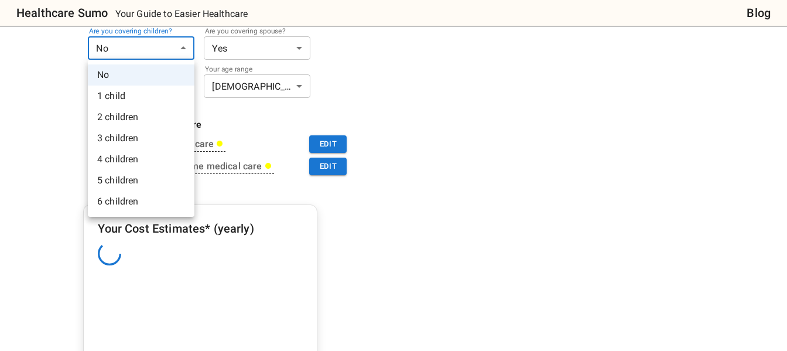
click at [217, 56] on div at bounding box center [393, 175] width 787 height 351
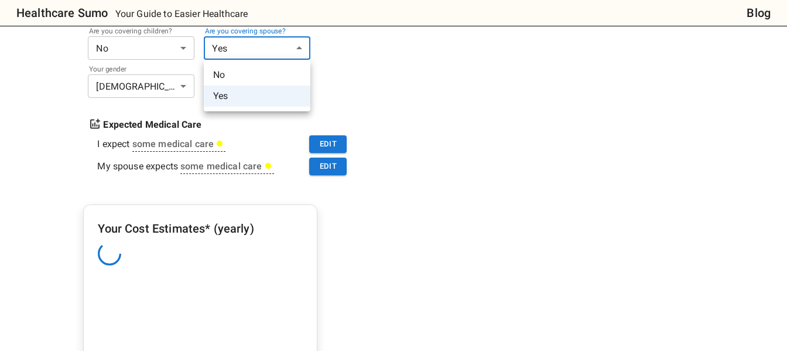
click at [231, 87] on li "Yes" at bounding box center [257, 95] width 107 height 21
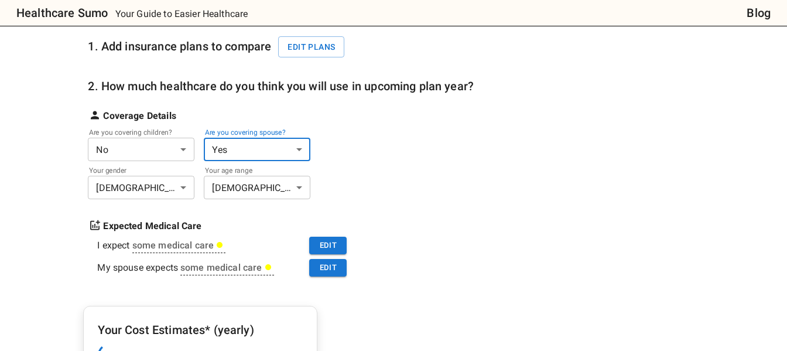
scroll to position [138, 0]
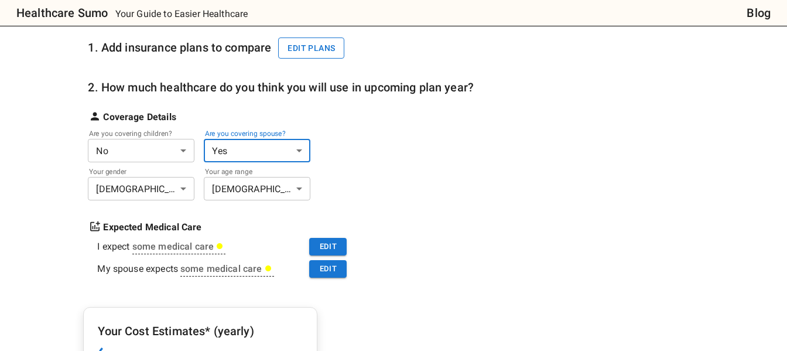
click at [309, 44] on button "Edit plans" at bounding box center [311, 48] width 66 height 22
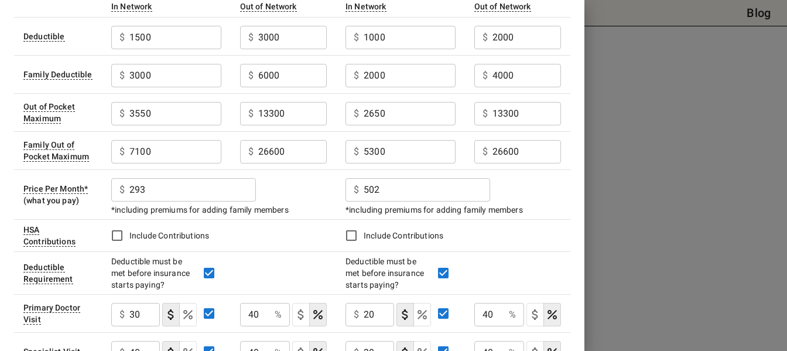
scroll to position [201, 0]
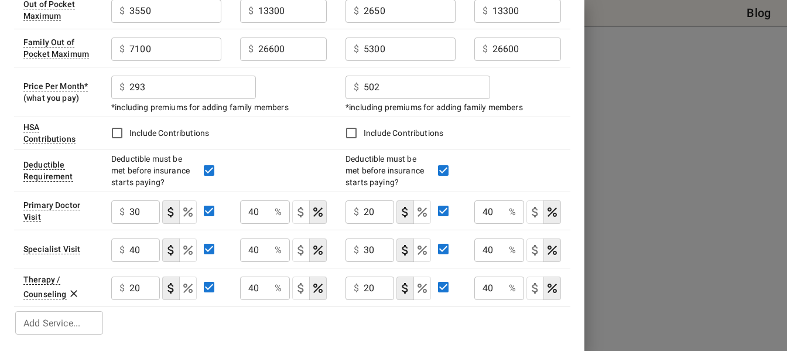
click at [685, 227] on div at bounding box center [393, 175] width 787 height 351
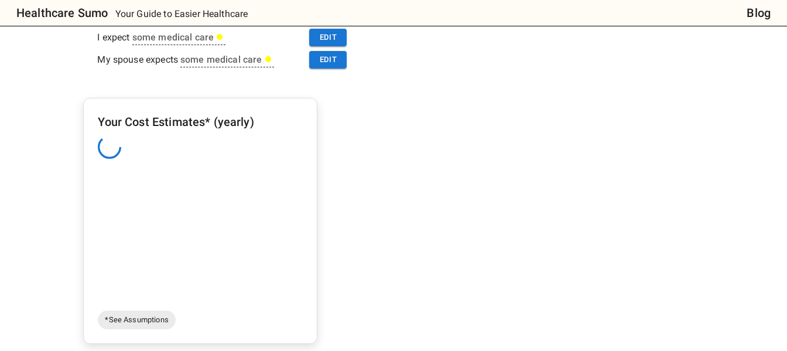
click at [174, 186] on div "Your Cost Estimates* (yearly)" at bounding box center [200, 208] width 205 height 193
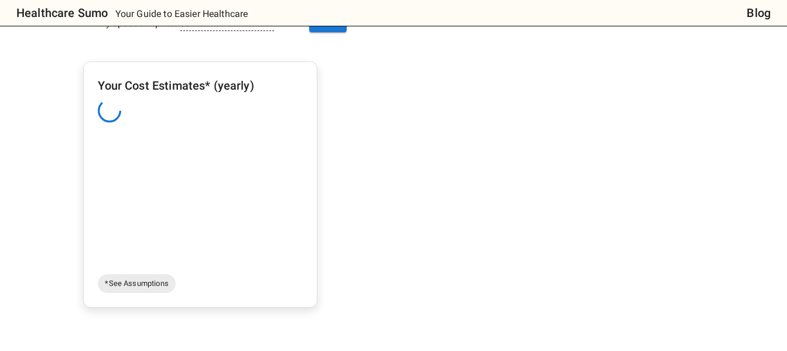
scroll to position [383, 0]
click at [162, 152] on div "Your Cost Estimates* (yearly)" at bounding box center [200, 173] width 205 height 193
click at [445, 187] on div "1. Add insurance plans to compare Edit plans 2. How much healthcare do you thin…" at bounding box center [397, 116] width 629 height 677
click at [190, 199] on div "Your Cost Estimates* (yearly)" at bounding box center [200, 173] width 205 height 193
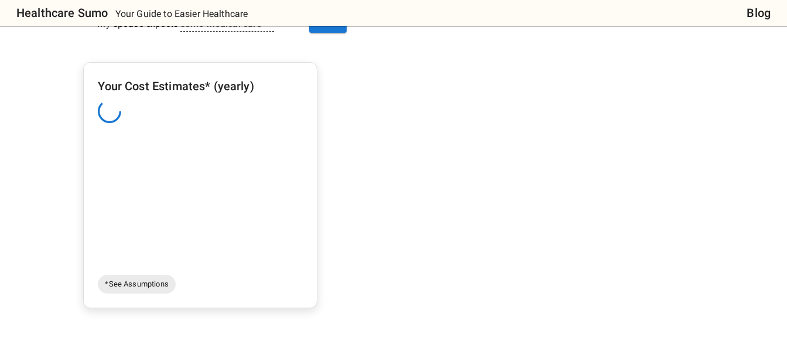
click at [190, 199] on div "Your Cost Estimates* (yearly)" at bounding box center [200, 173] width 205 height 193
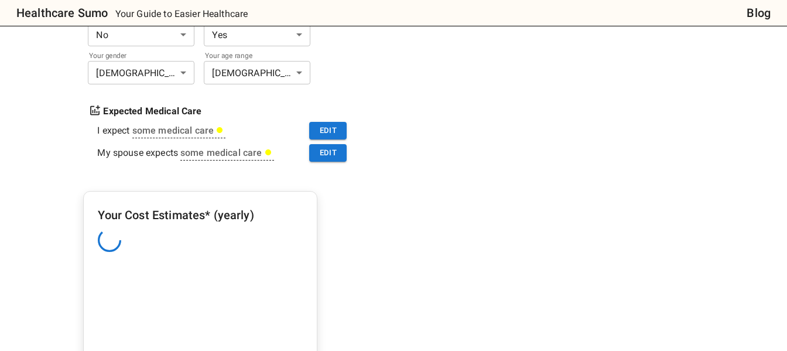
scroll to position [223, 0]
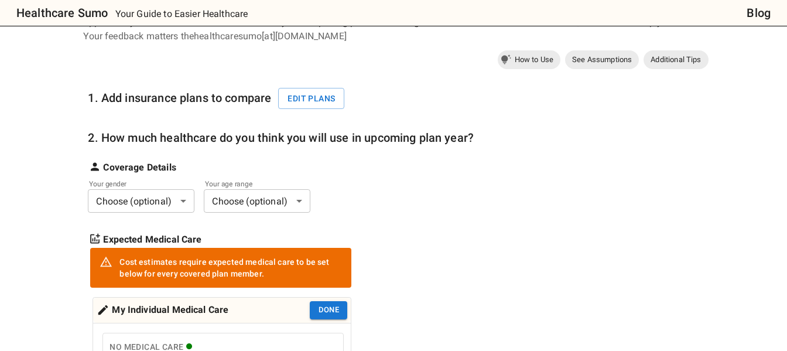
scroll to position [73, 0]
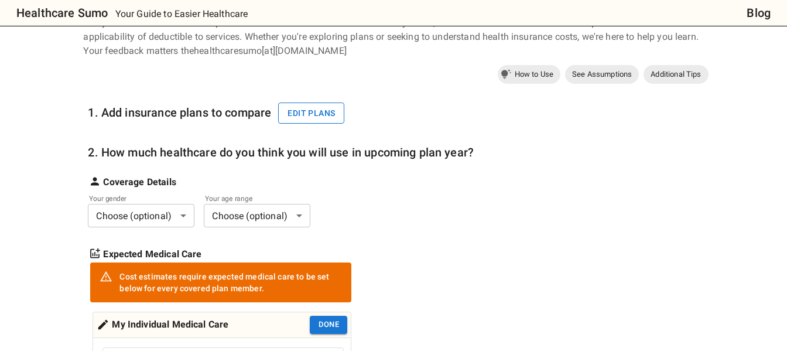
click at [309, 116] on button "Edit plans" at bounding box center [311, 113] width 66 height 22
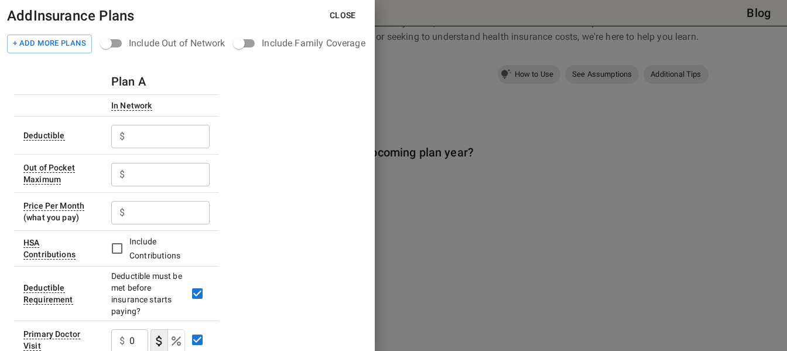
click at [442, 195] on div at bounding box center [393, 175] width 787 height 351
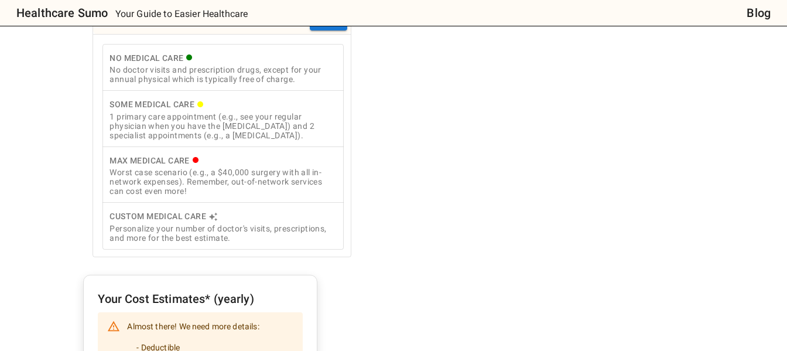
scroll to position [347, 0]
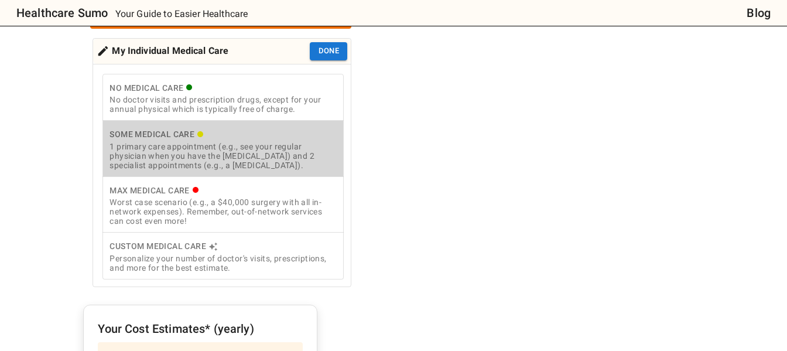
click at [198, 145] on div "1 primary care appointment (e.g., see your regular physician when you have the …" at bounding box center [222, 156] width 227 height 28
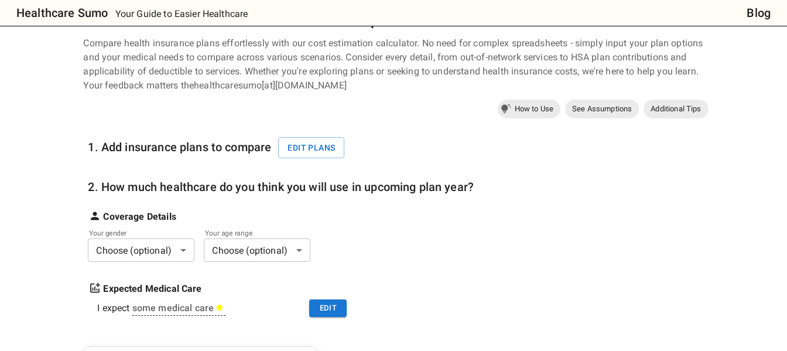
scroll to position [0, 0]
